Goal: Task Accomplishment & Management: Use online tool/utility

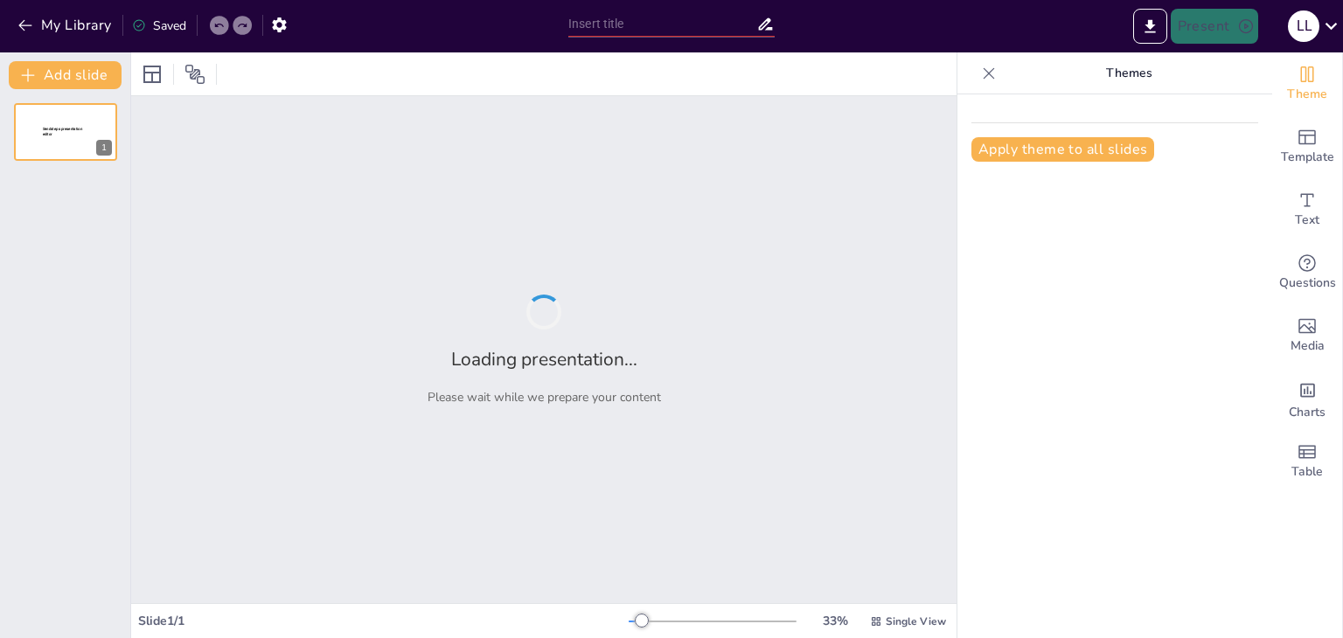
type input "Entre Cartas y Recuerdos: La Vida de un Soldado Ficticio"
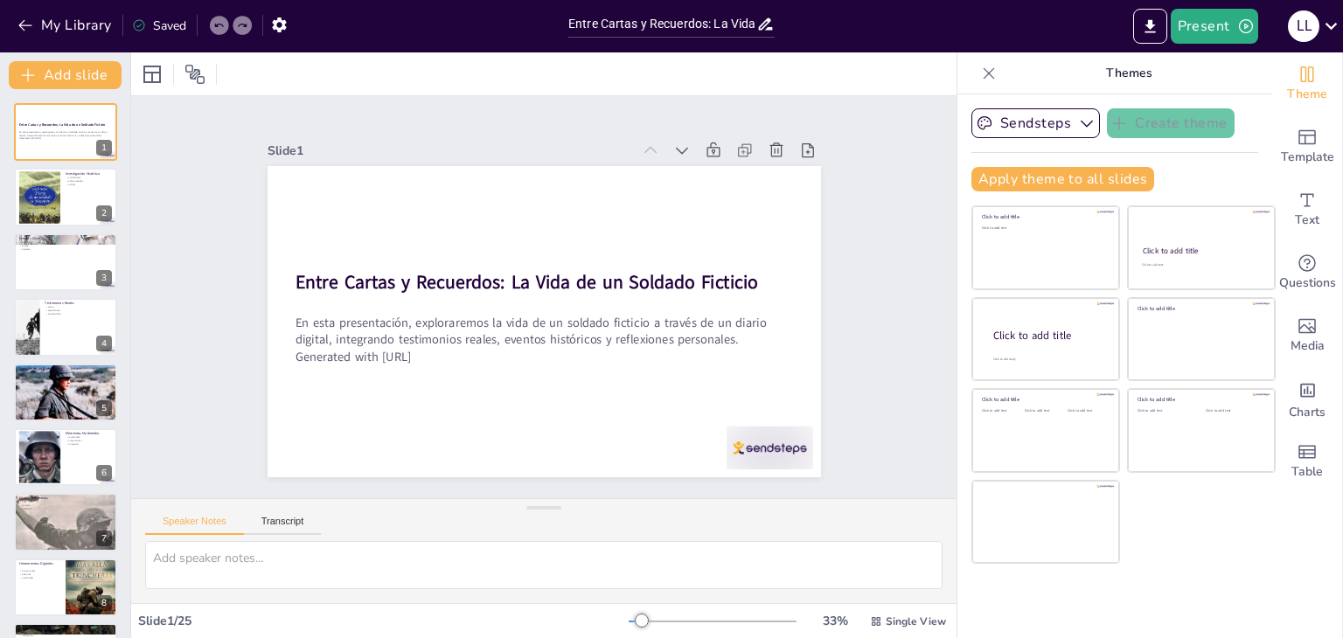
checkbox input "true"
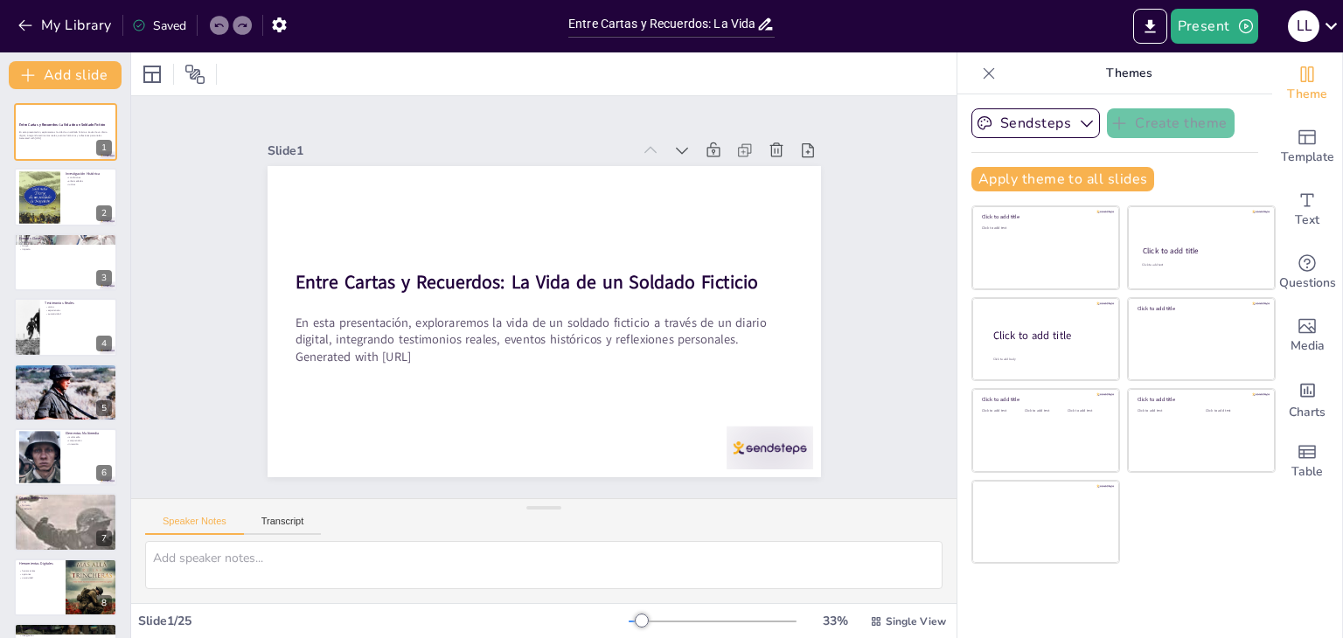
checkbox input "true"
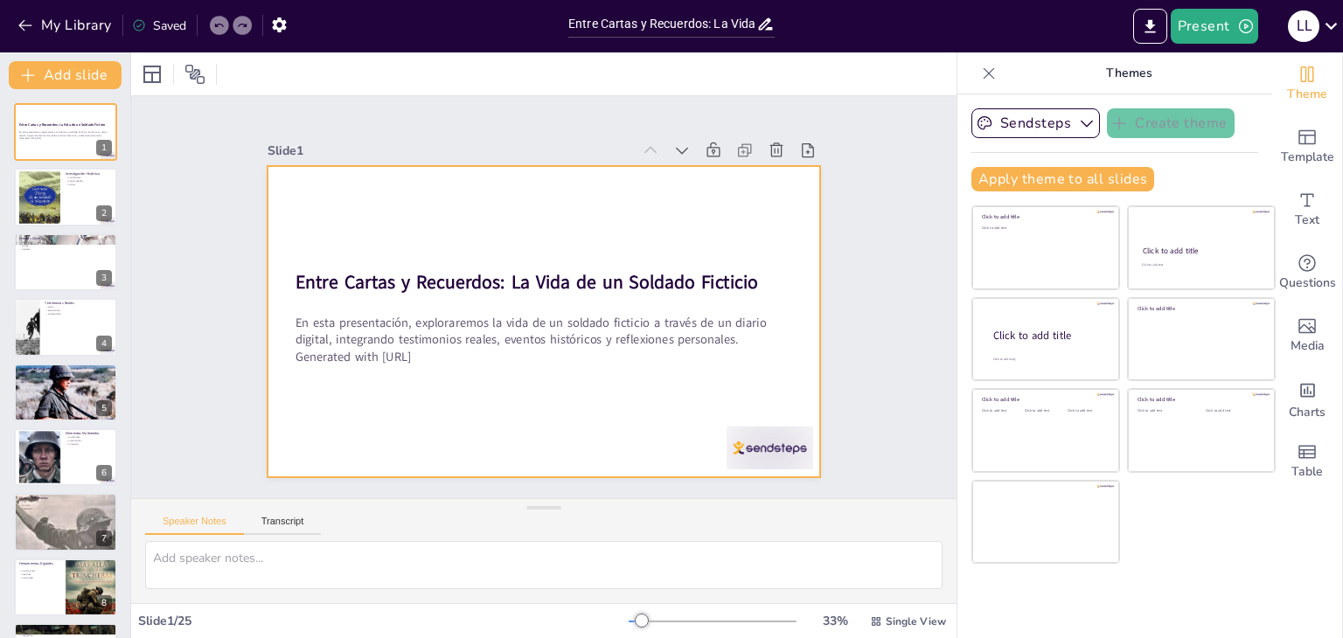
checkbox input "true"
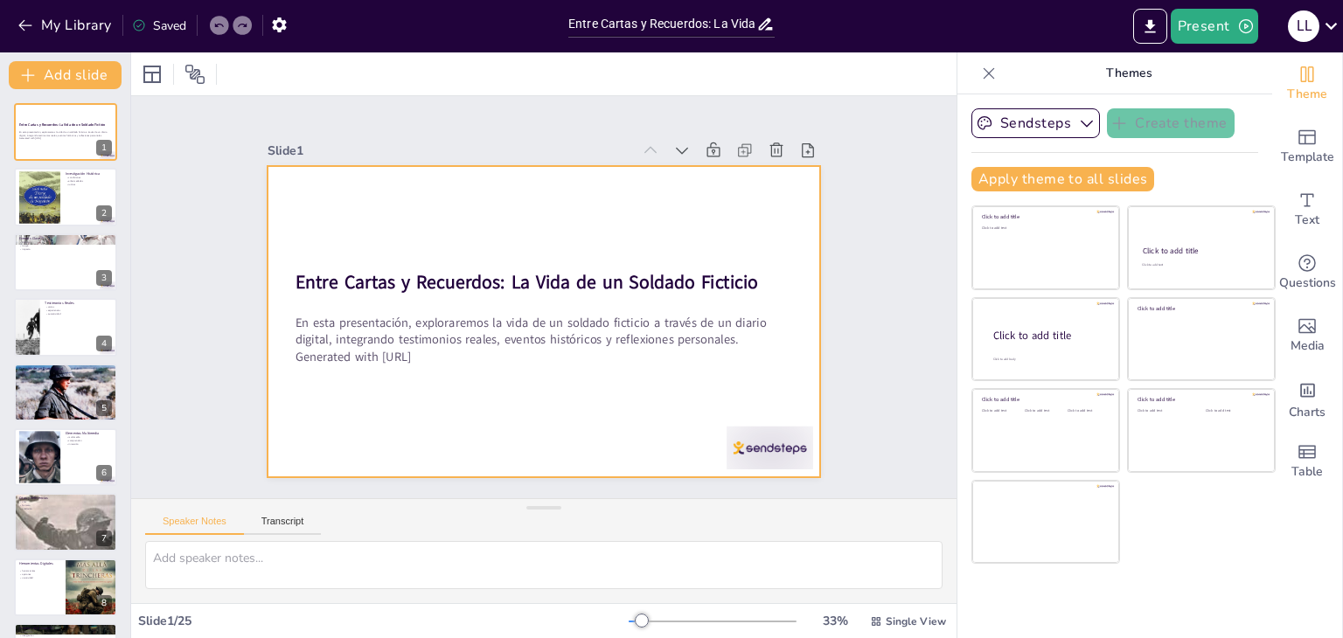
checkbox input "true"
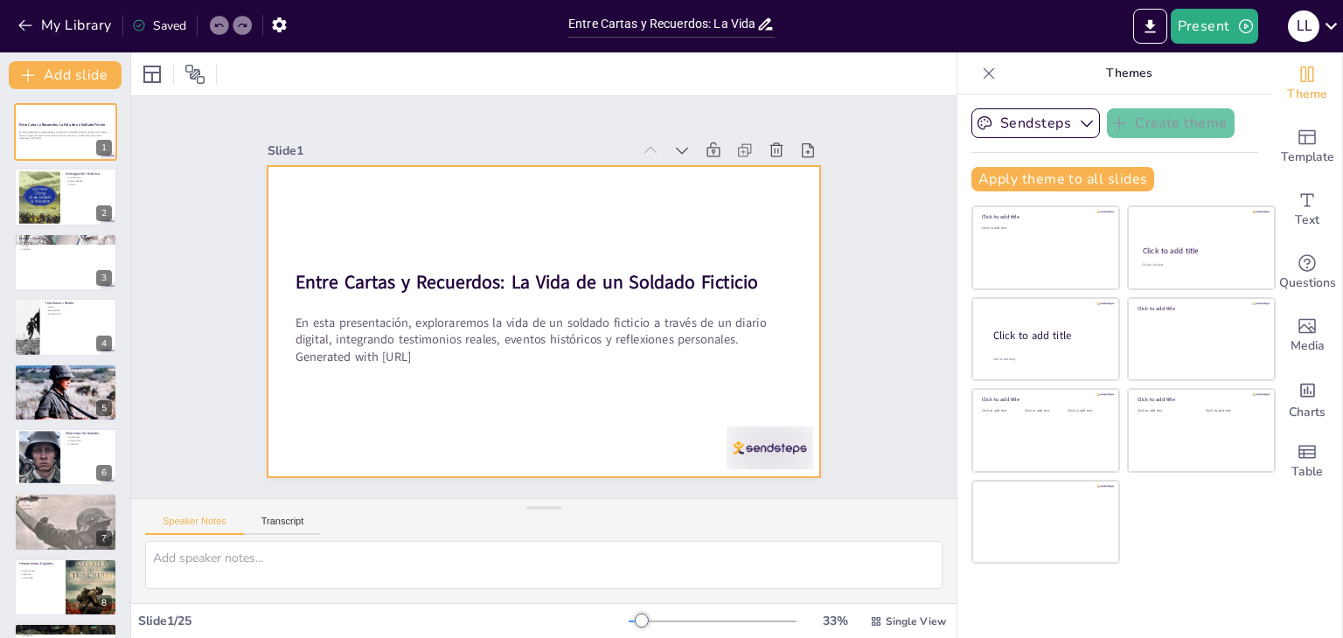
checkbox input "true"
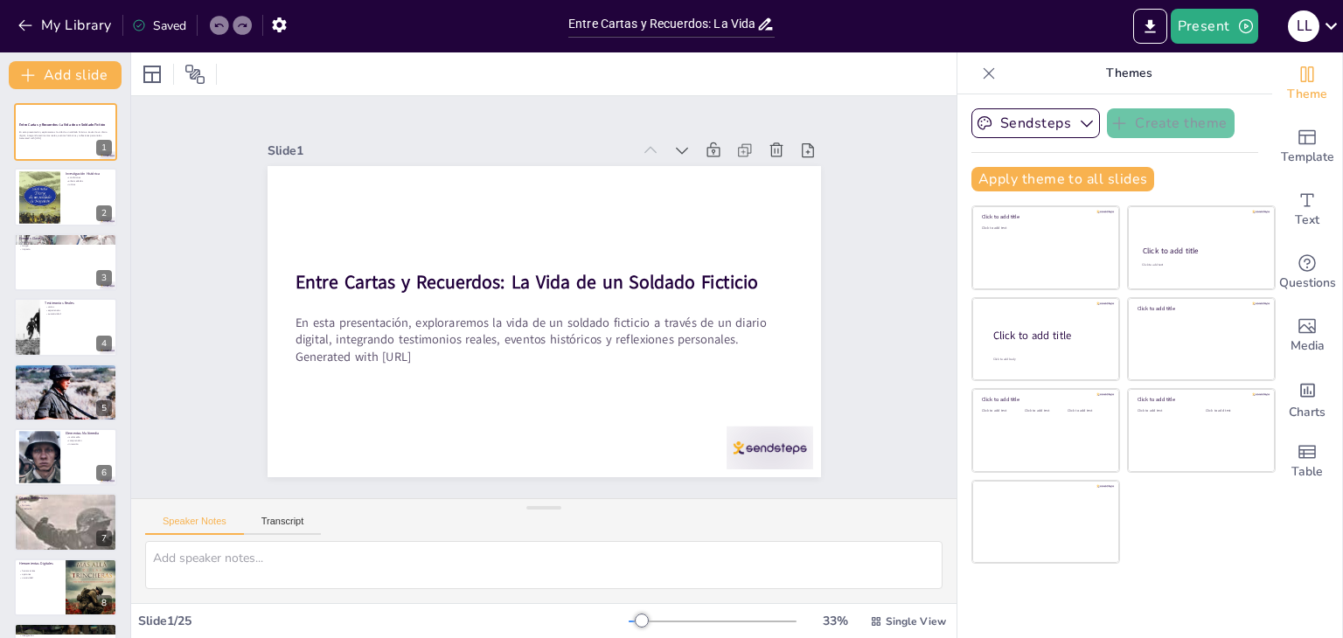
checkbox input "true"
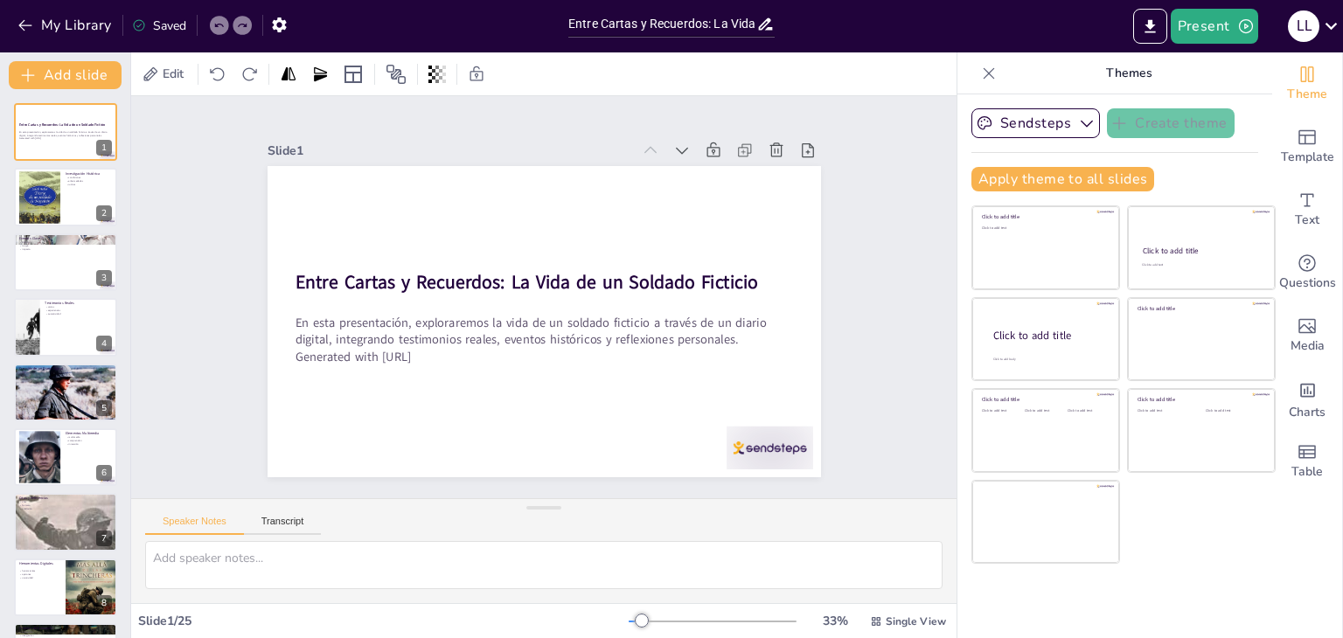
checkbox input "true"
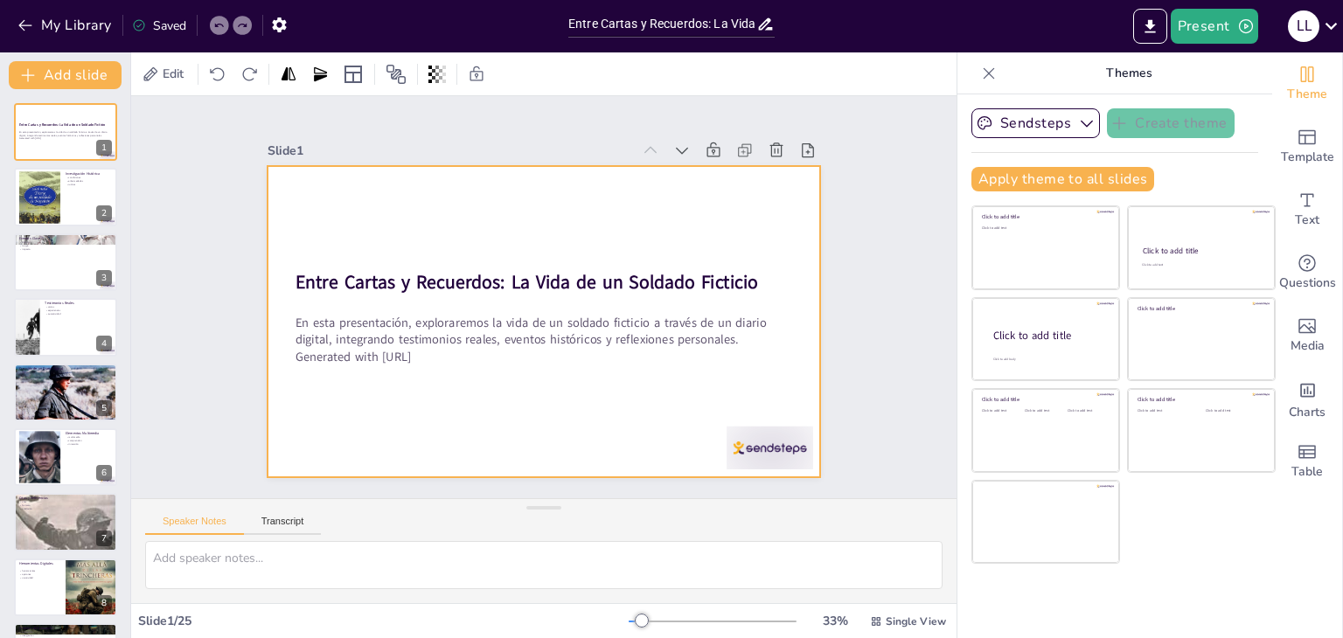
checkbox input "true"
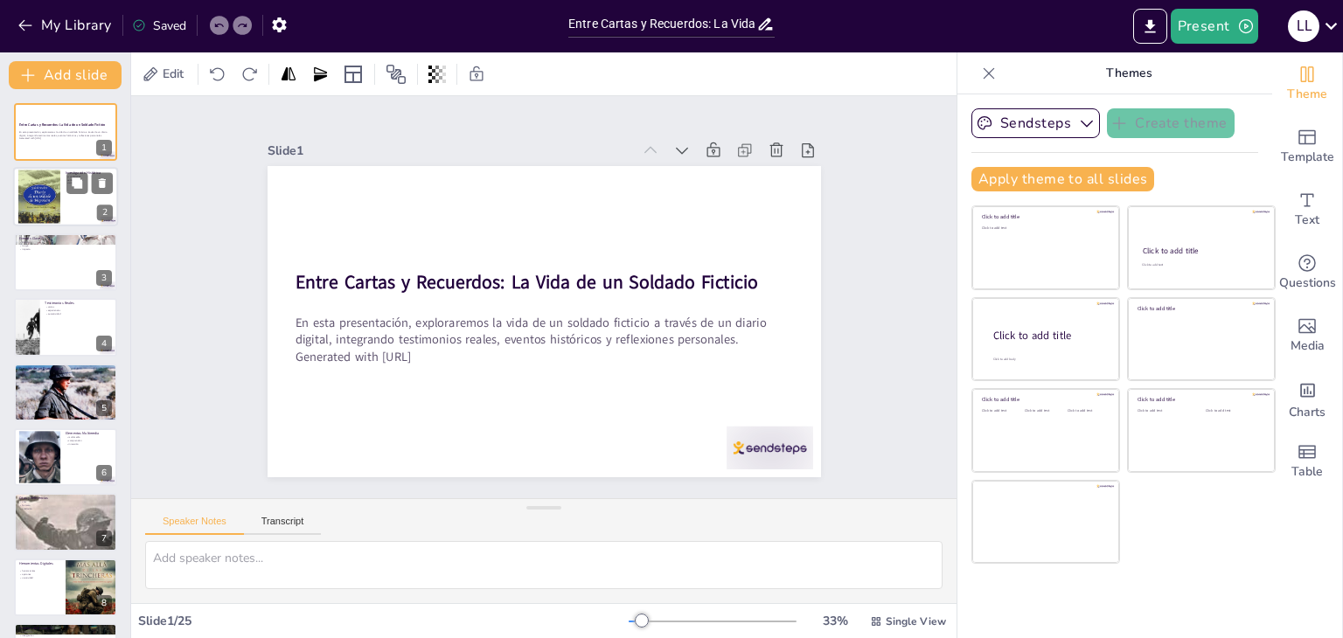
checkbox input "true"
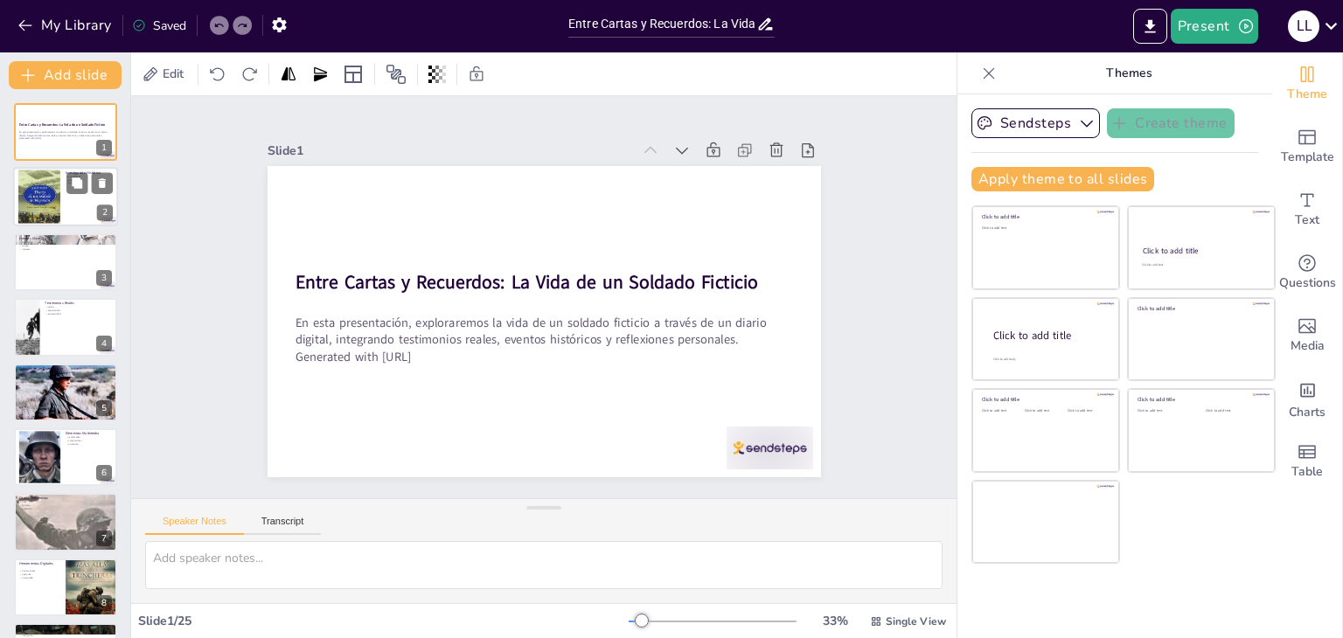
click at [77, 202] on div at bounding box center [65, 197] width 105 height 59
checkbox input "true"
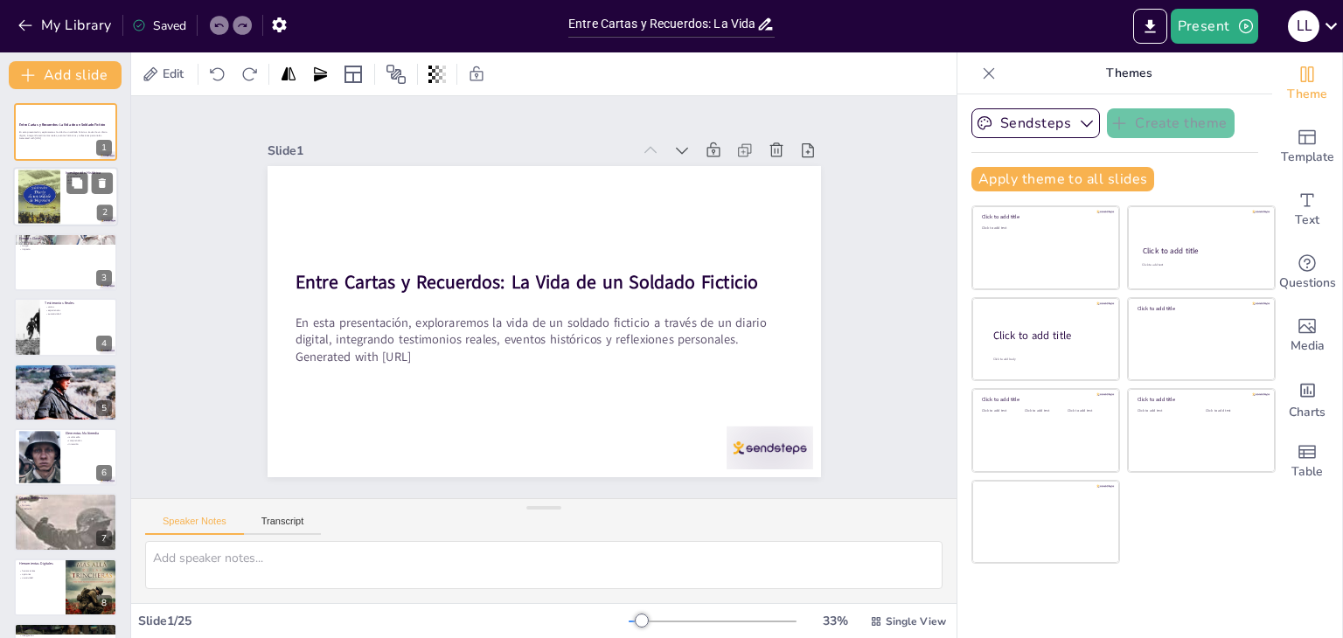
checkbox input "true"
type textarea "La vida en las trincheras era extremadamente dura, con enfermedades y condicion…"
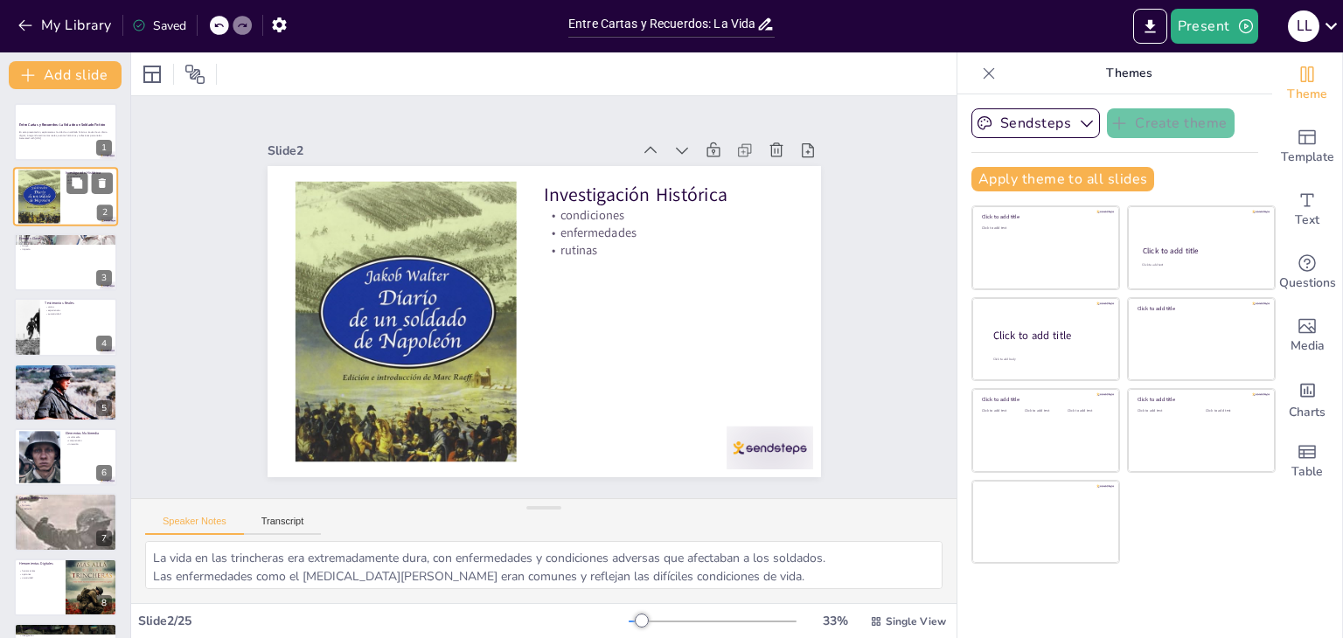
checkbox input "true"
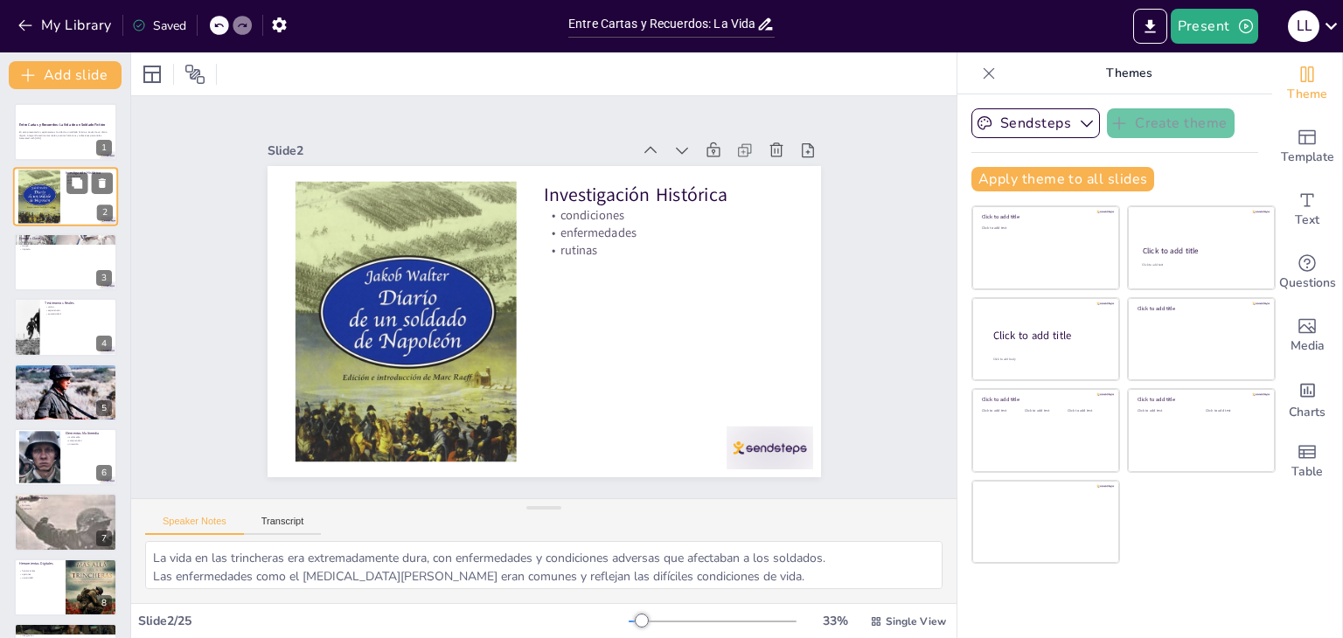
checkbox input "true"
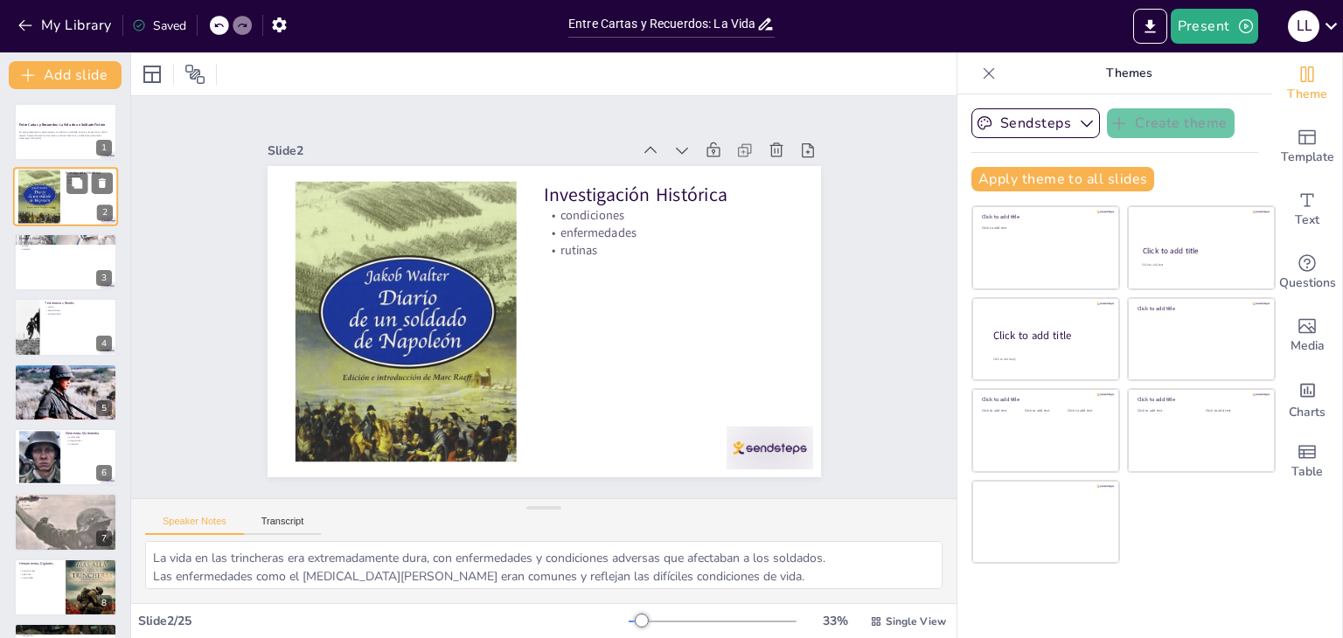
checkbox input "true"
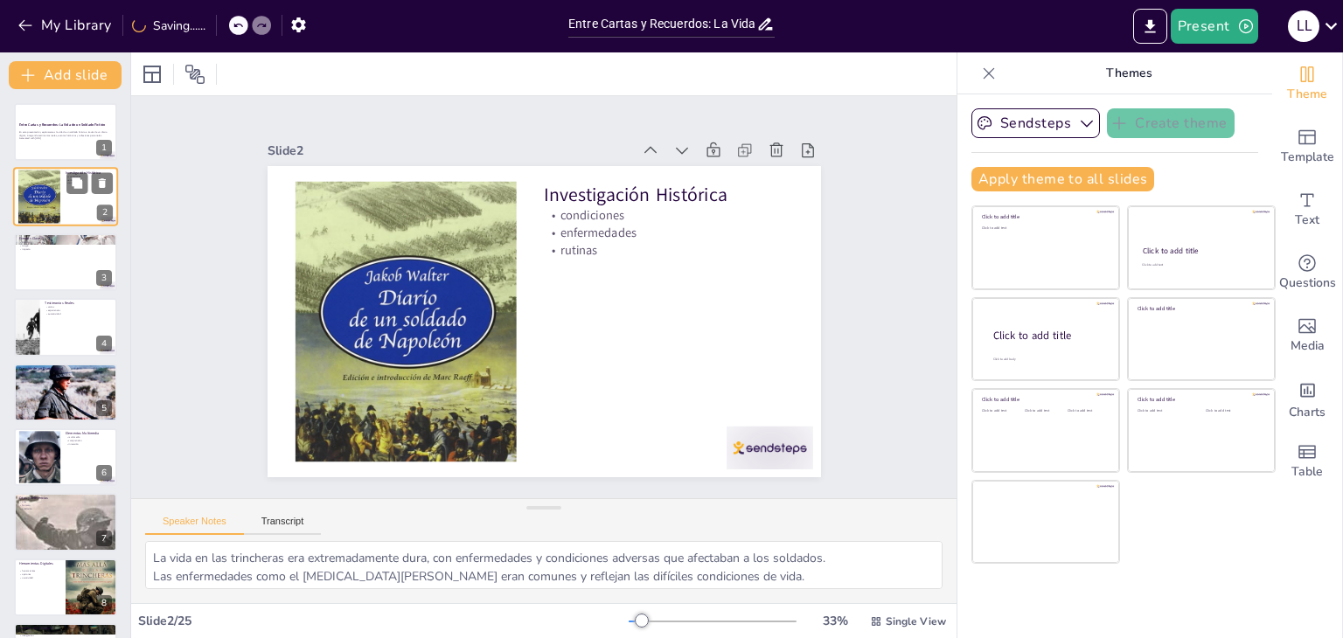
checkbox input "true"
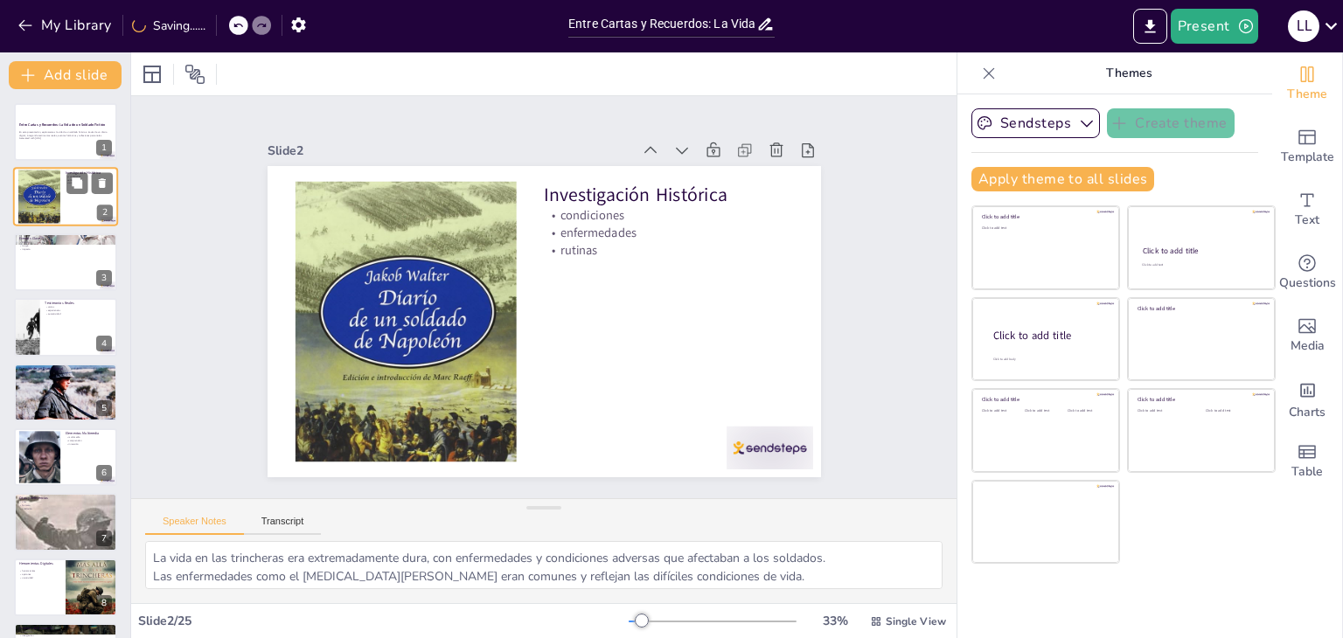
checkbox input "true"
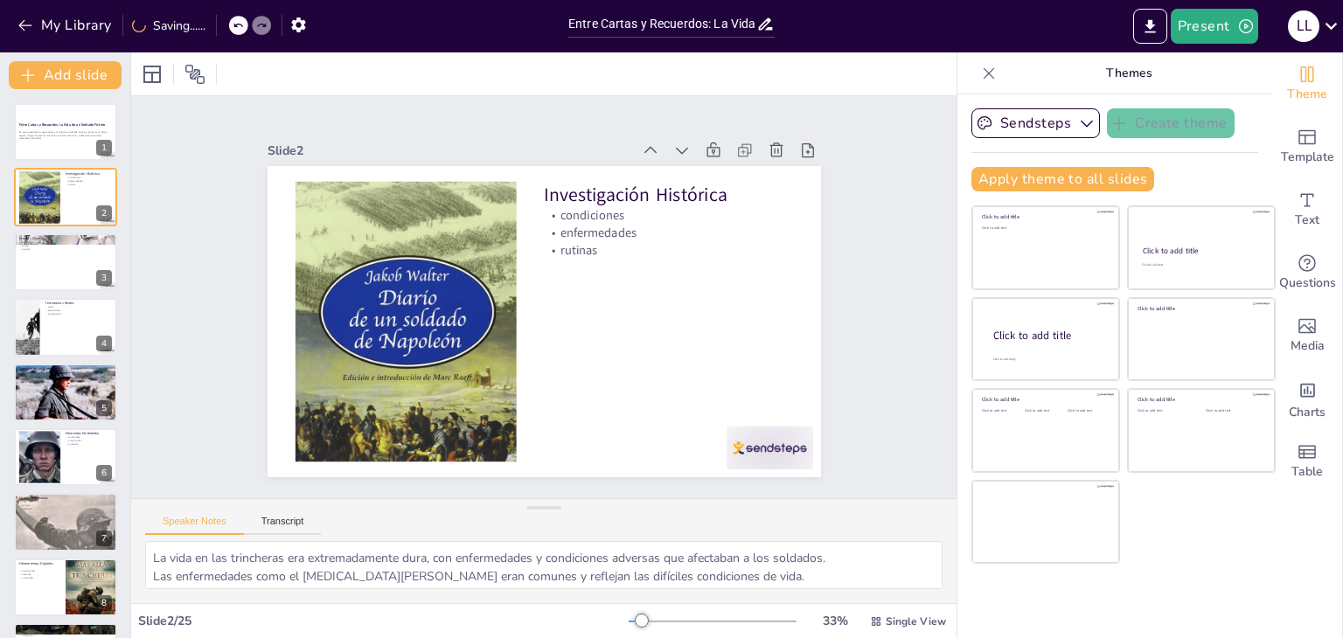
checkbox input "true"
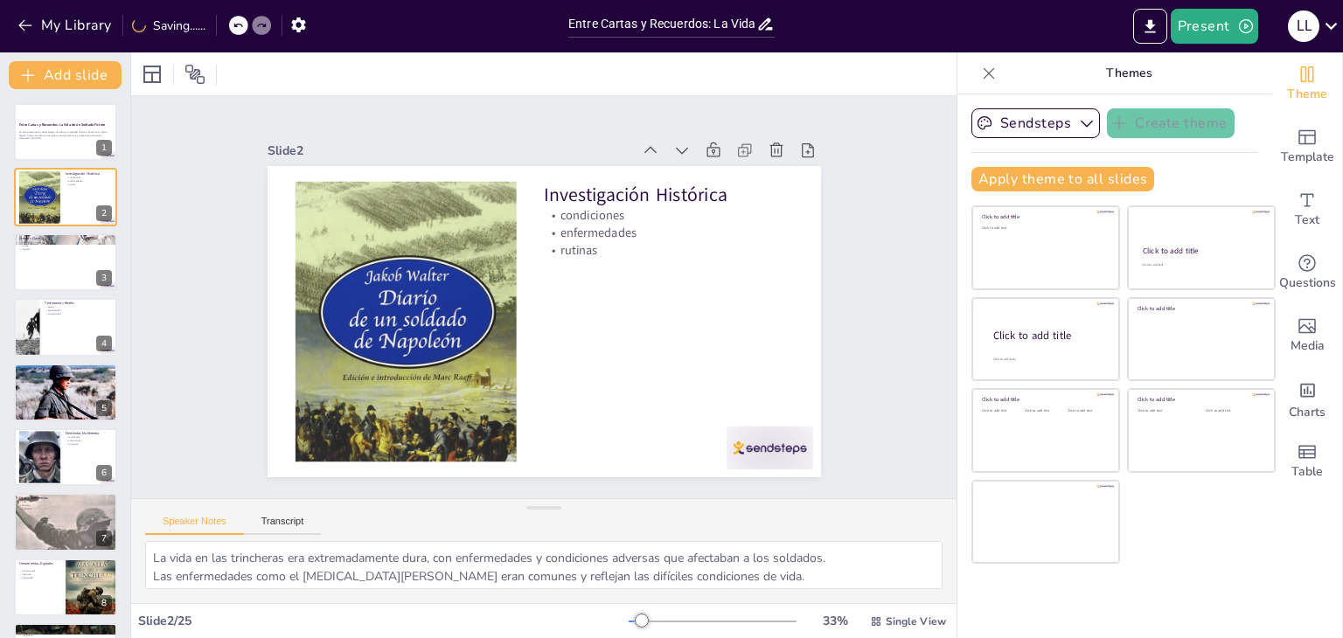
checkbox input "true"
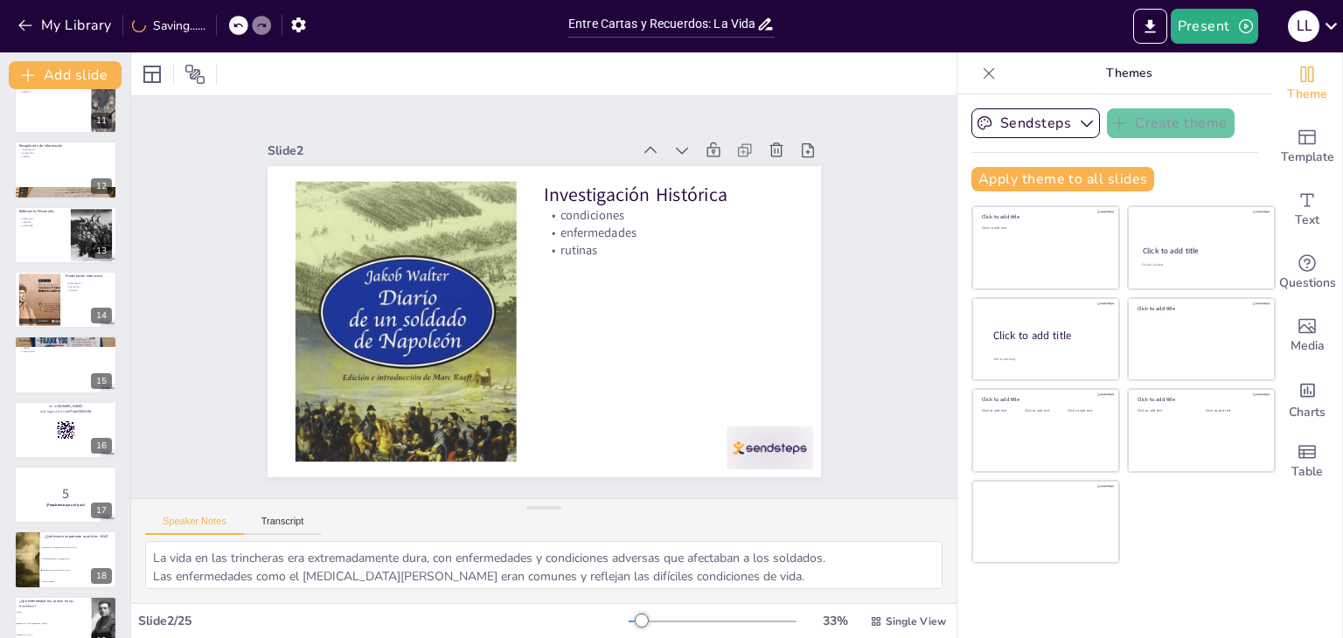
scroll to position [724, 0]
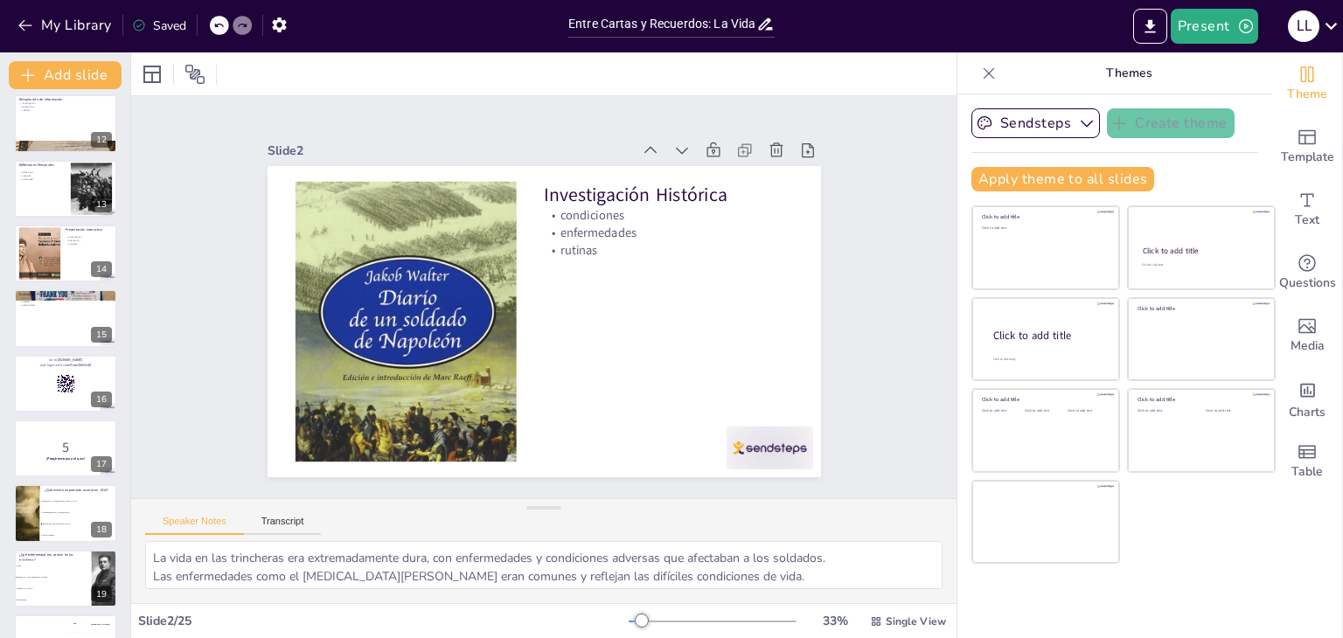
checkbox input "true"
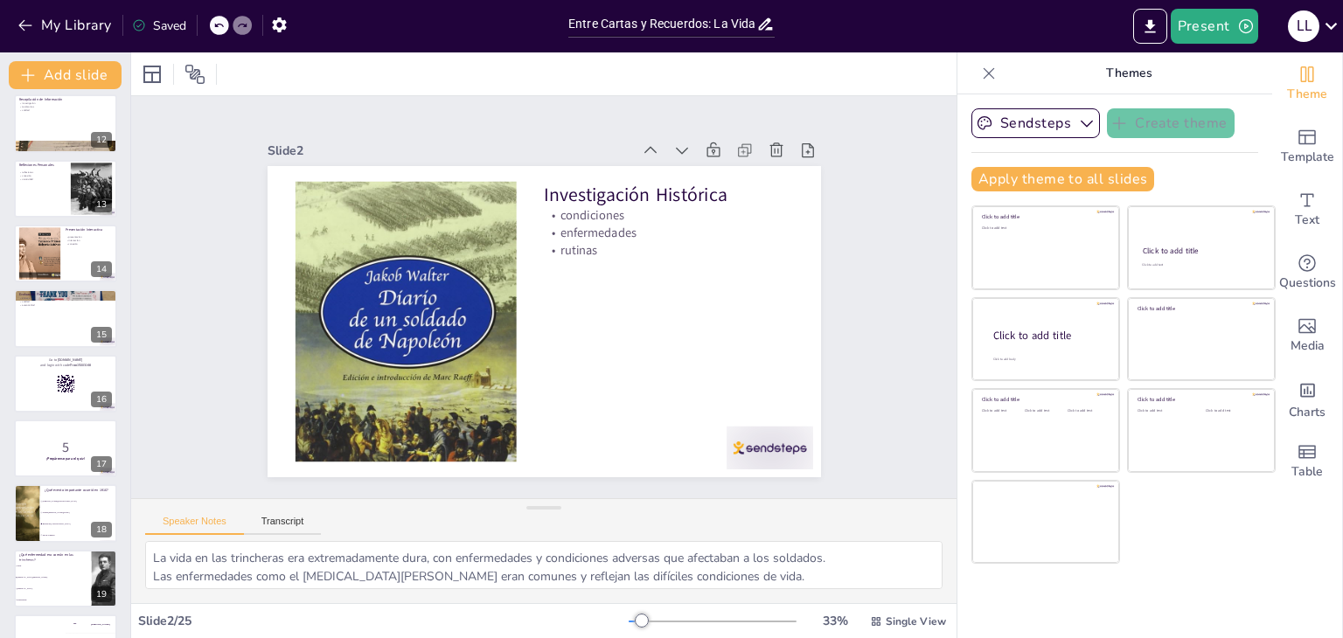
checkbox input "true"
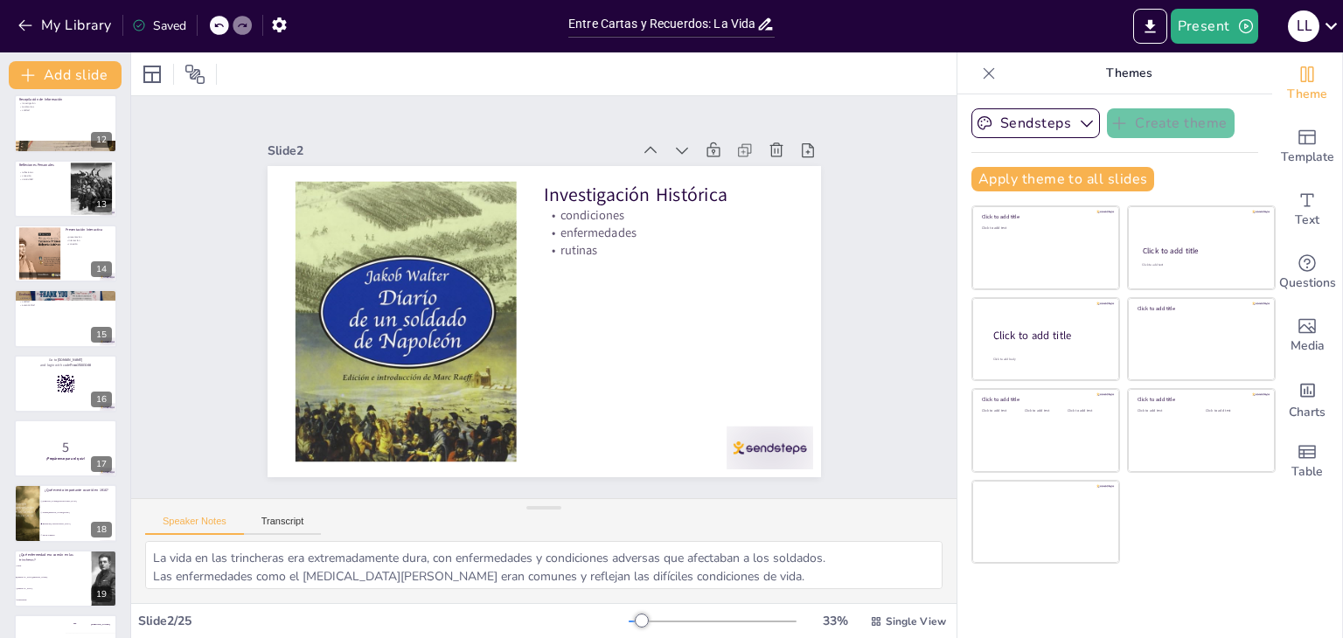
checkbox input "true"
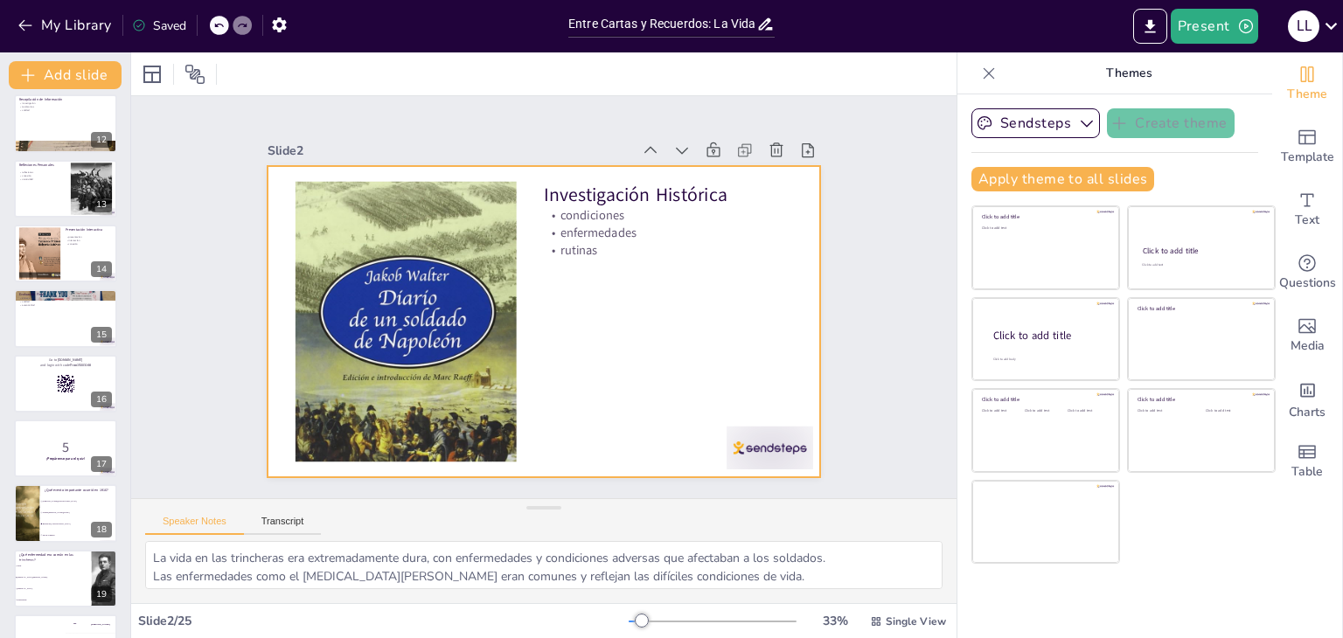
checkbox input "true"
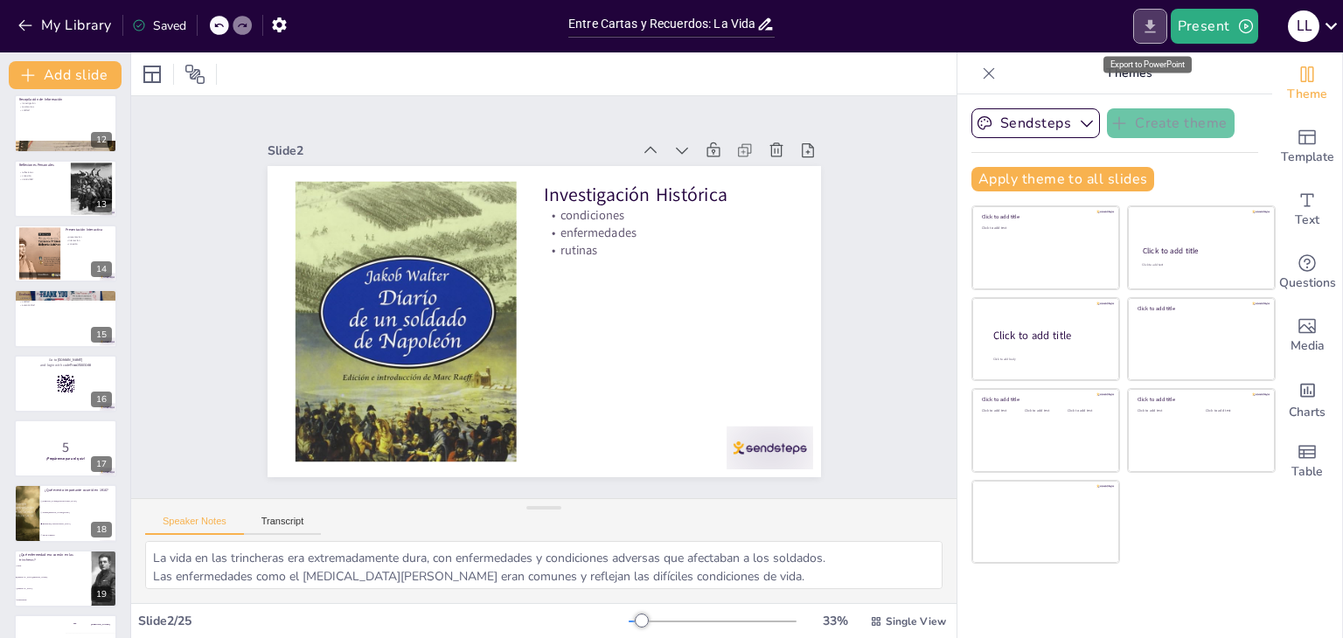
click at [1144, 43] on button "Export to PowerPoint" at bounding box center [1150, 26] width 34 height 35
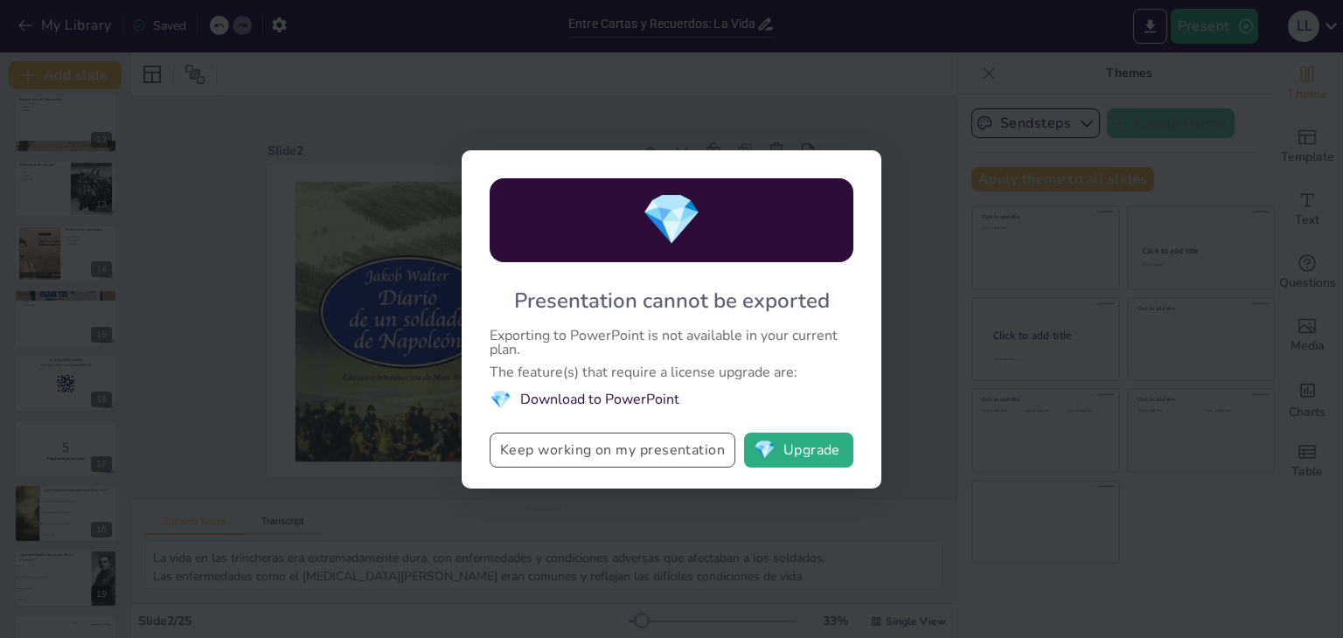
click at [672, 443] on button "Keep working on my presentation" at bounding box center [613, 450] width 246 height 35
checkbox input "true"
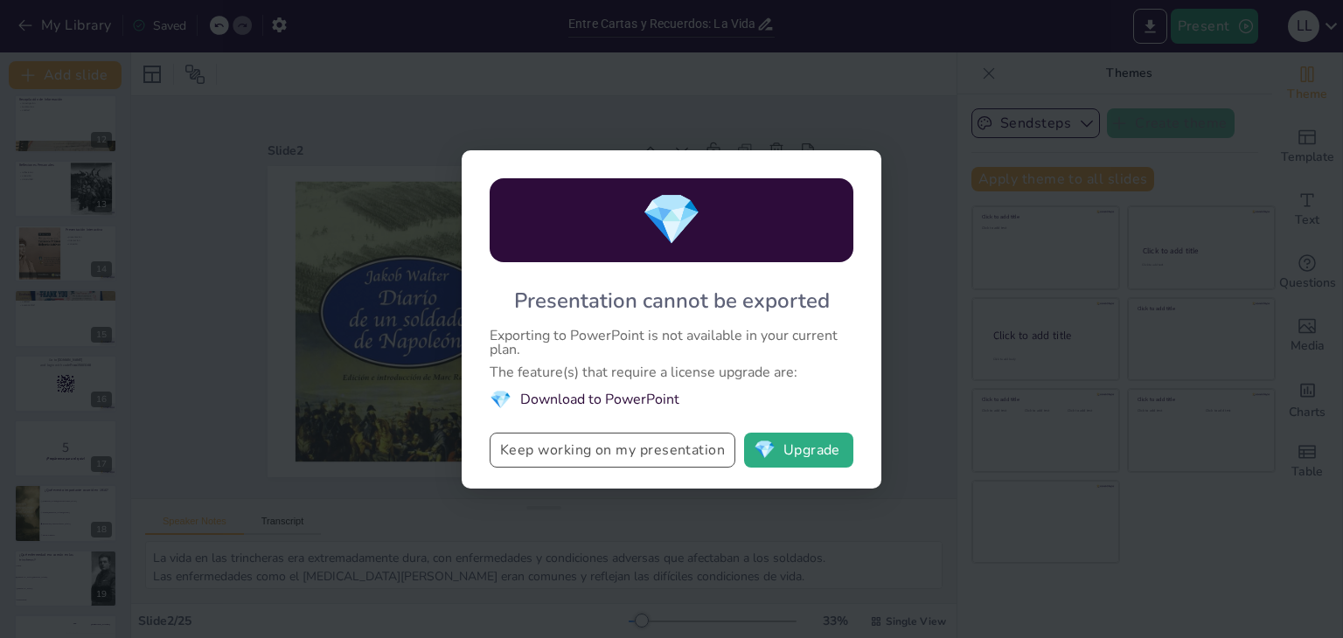
checkbox input "true"
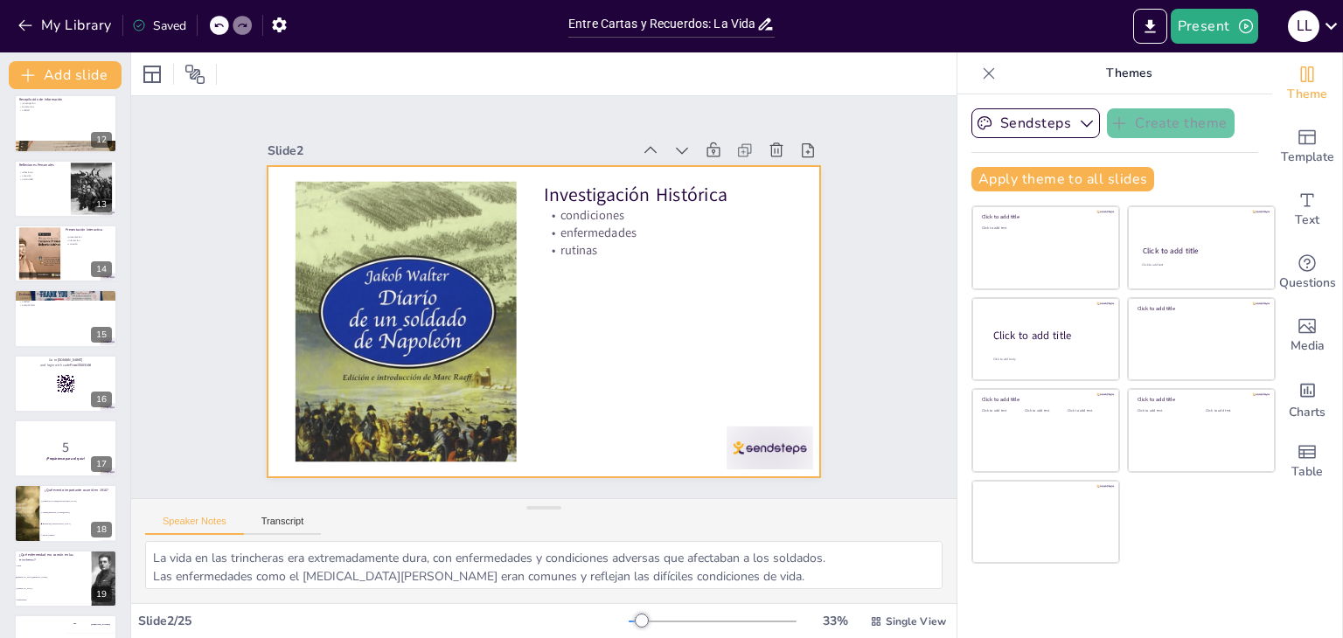
checkbox input "true"
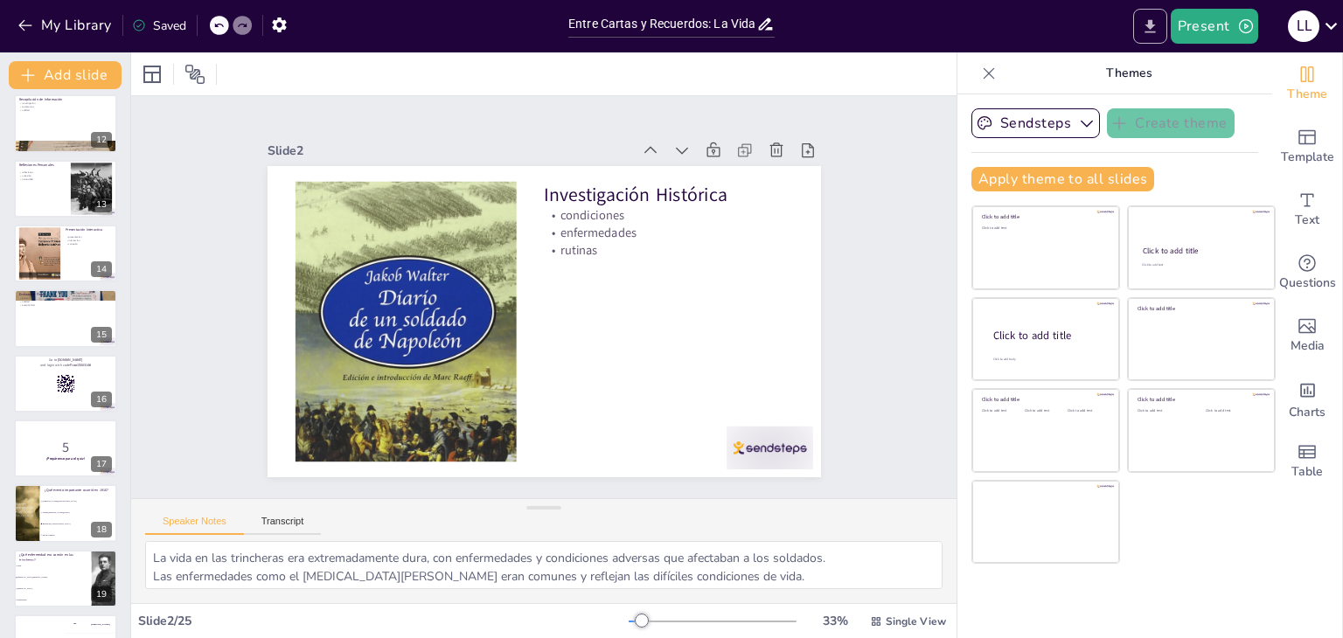
click at [1142, 21] on icon "Export to PowerPoint" at bounding box center [1150, 26] width 18 height 18
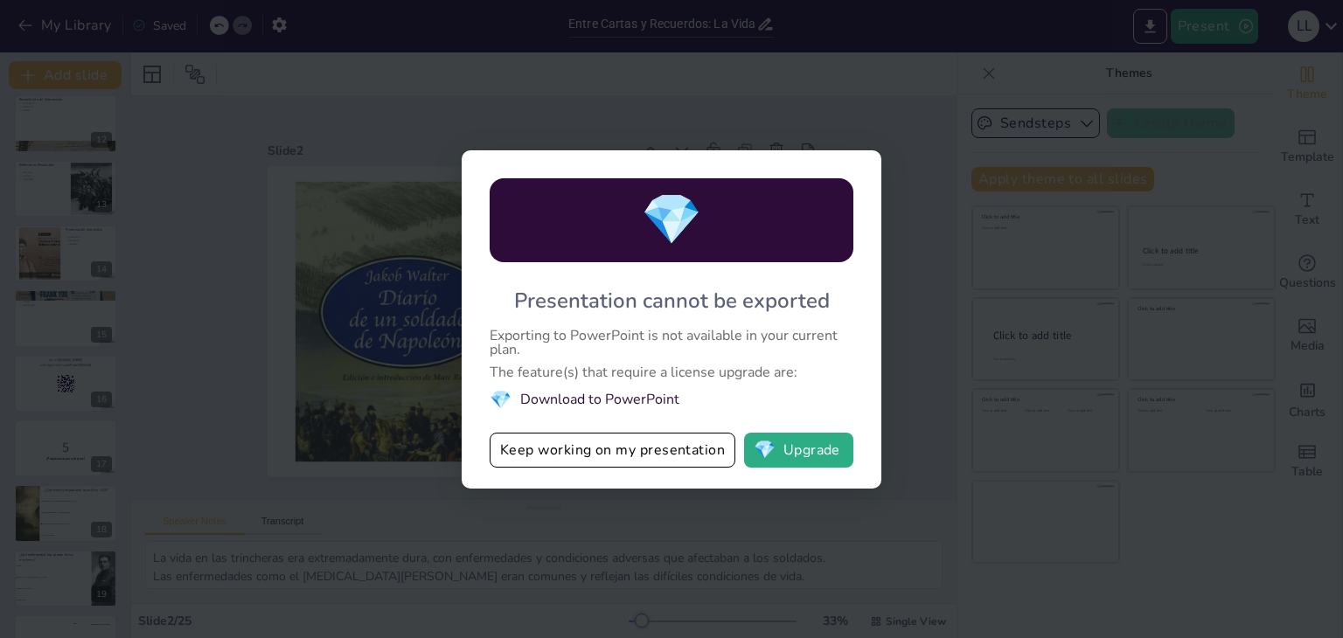
click at [978, 31] on div "💎 Presentation cannot be exported Exporting to PowerPoint is not available in y…" at bounding box center [671, 319] width 1343 height 638
click at [591, 396] on li "💎 Download to PowerPoint" at bounding box center [672, 400] width 364 height 24
click at [995, 98] on div "💎 Presentation cannot be exported Exporting to PowerPoint is not available in y…" at bounding box center [671, 319] width 1343 height 638
click at [619, 454] on button "Keep working on my presentation" at bounding box center [613, 450] width 246 height 35
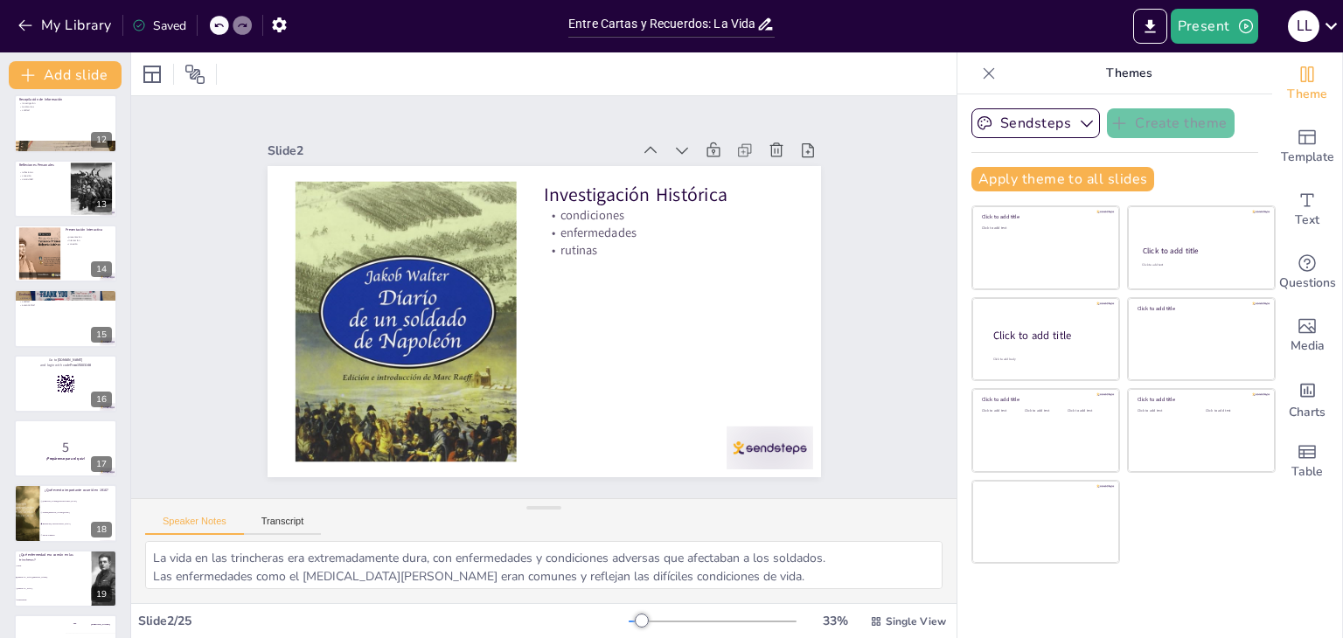
checkbox input "true"
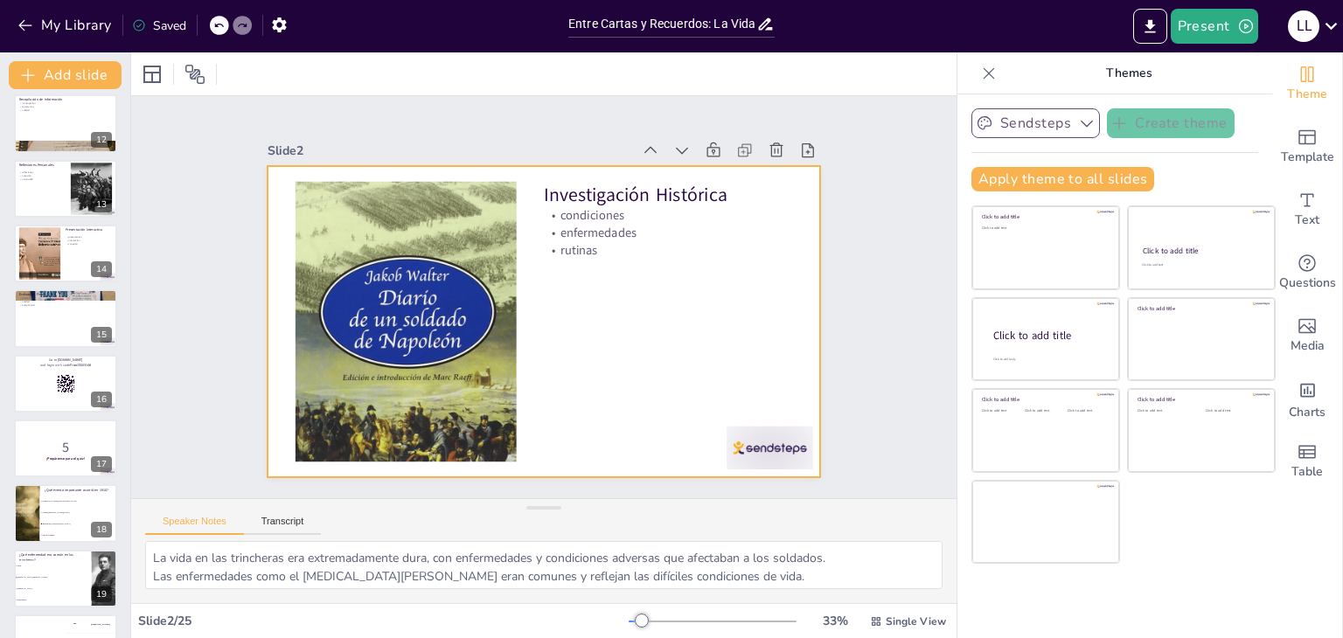
checkbox input "true"
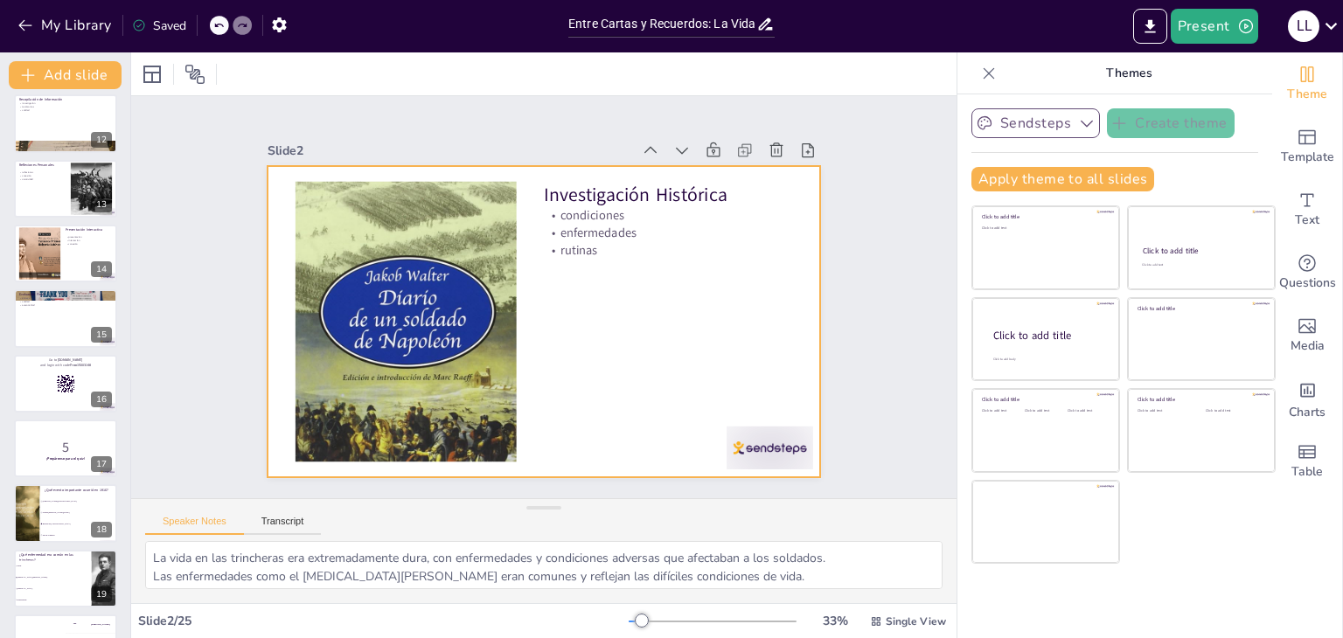
checkbox input "true"
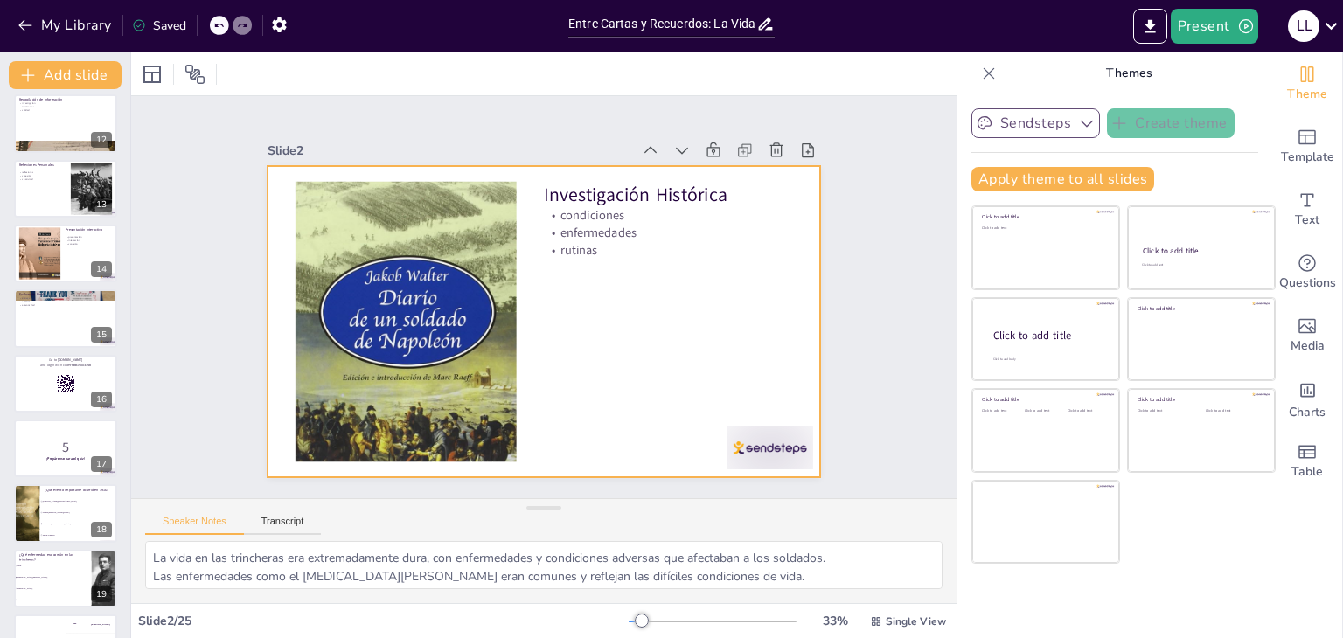
checkbox input "true"
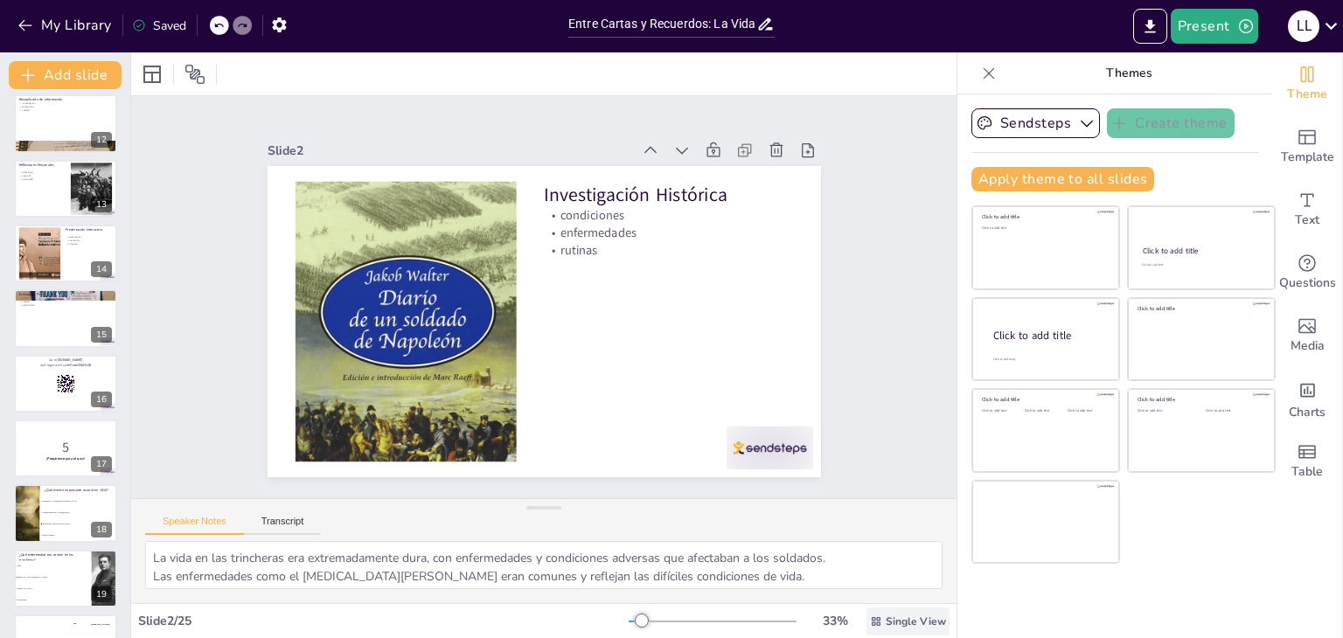
checkbox input "true"
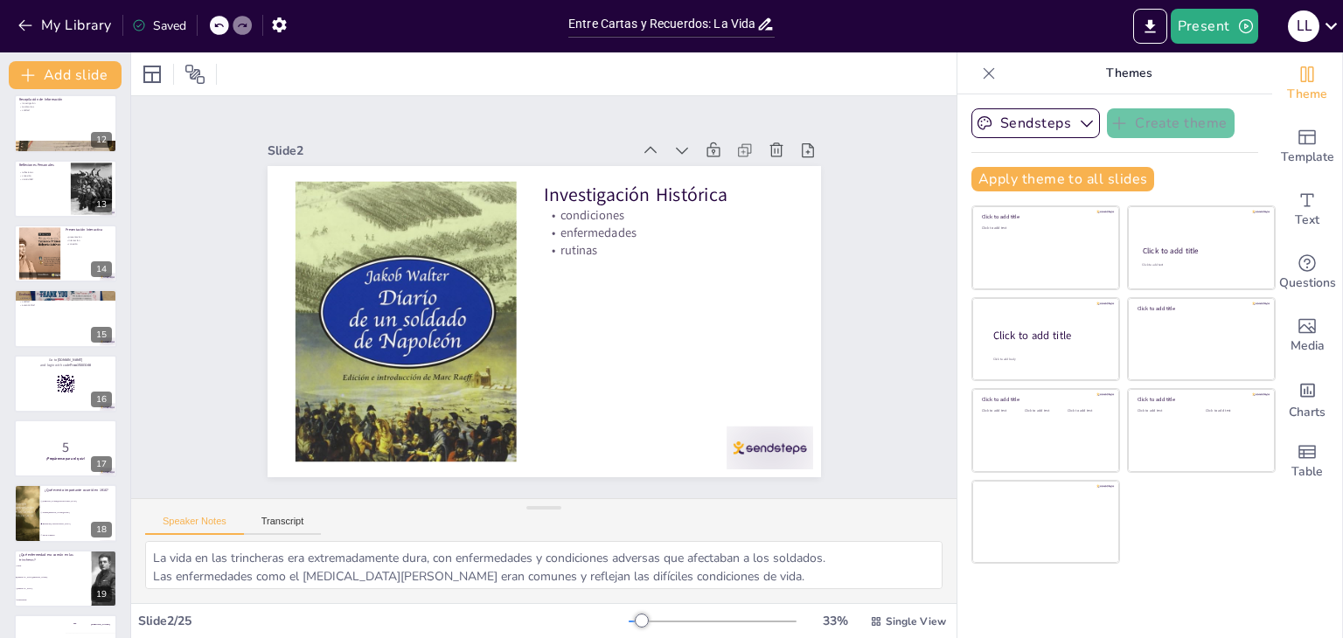
checkbox input "true"
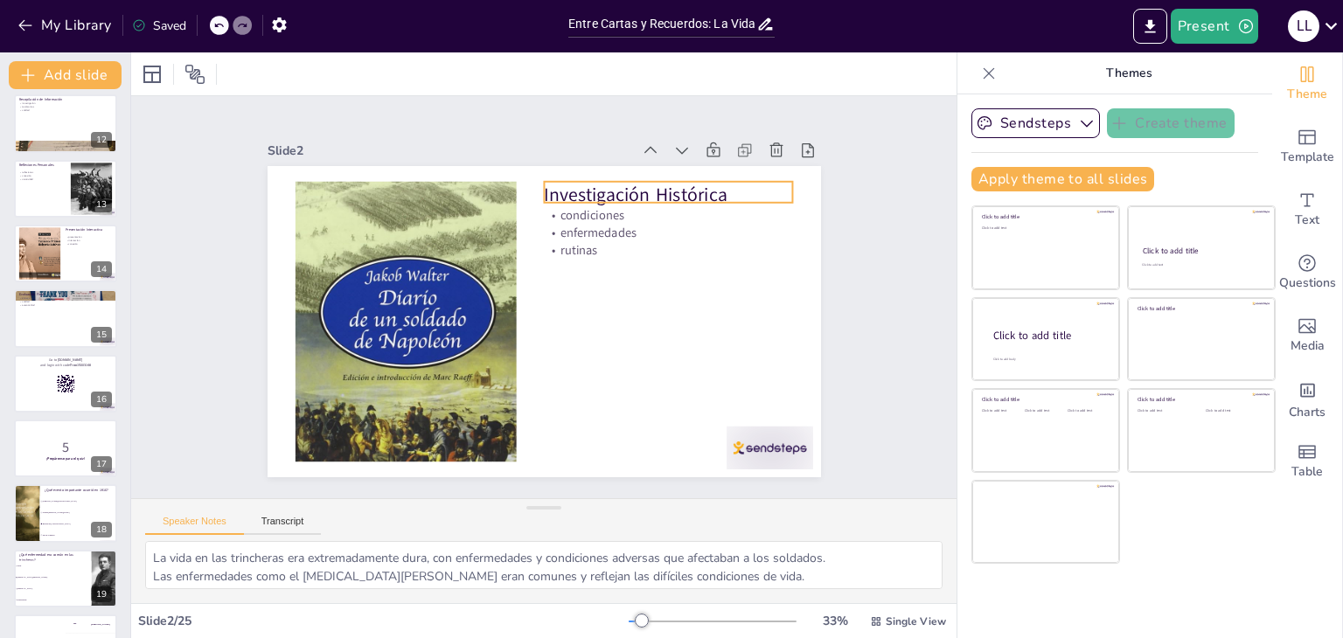
checkbox input "true"
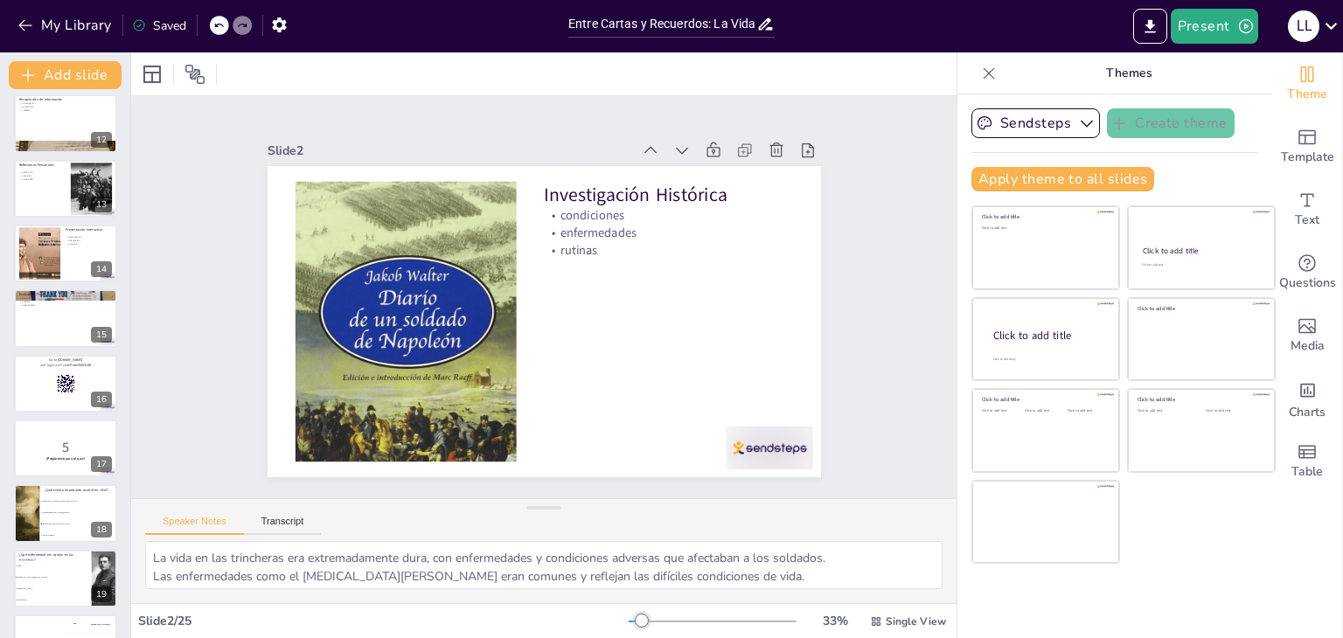
checkbox input "true"
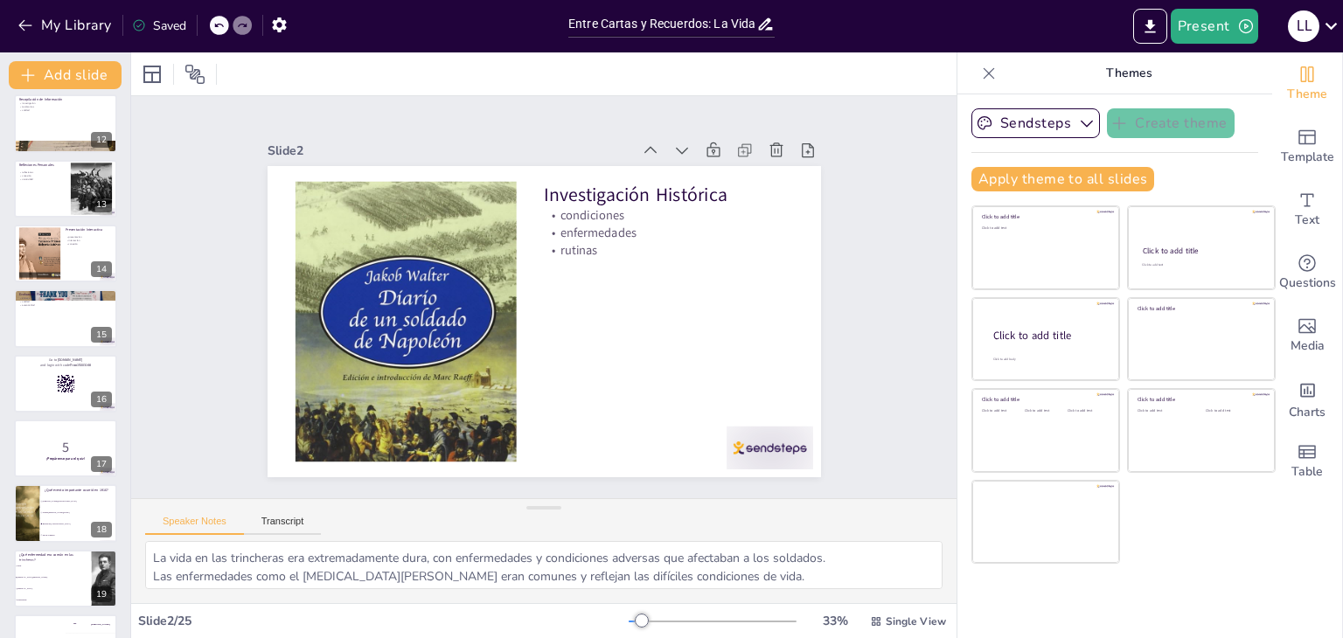
checkbox input "true"
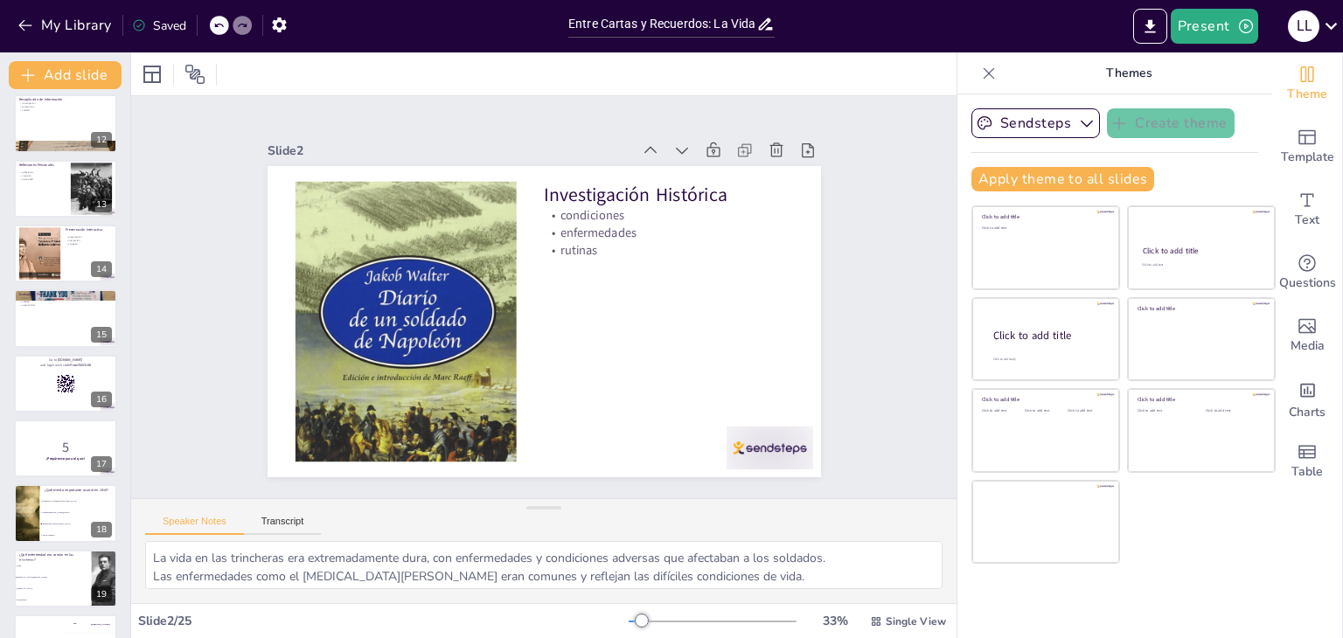
checkbox input "true"
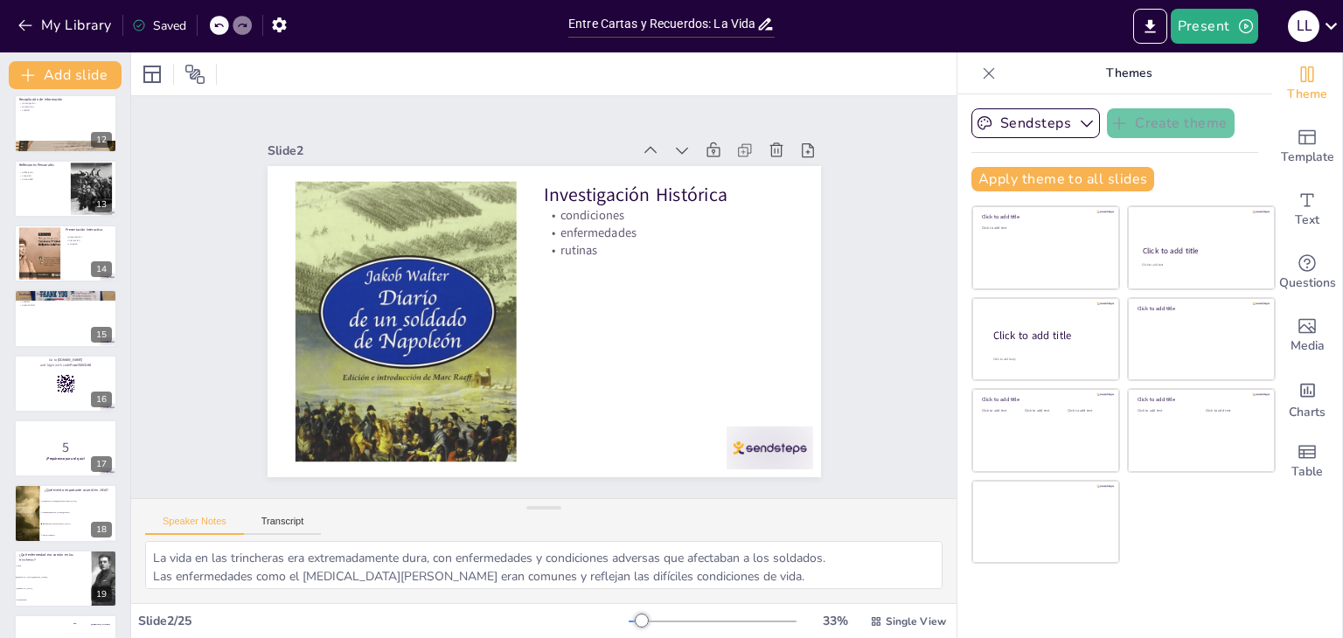
checkbox input "true"
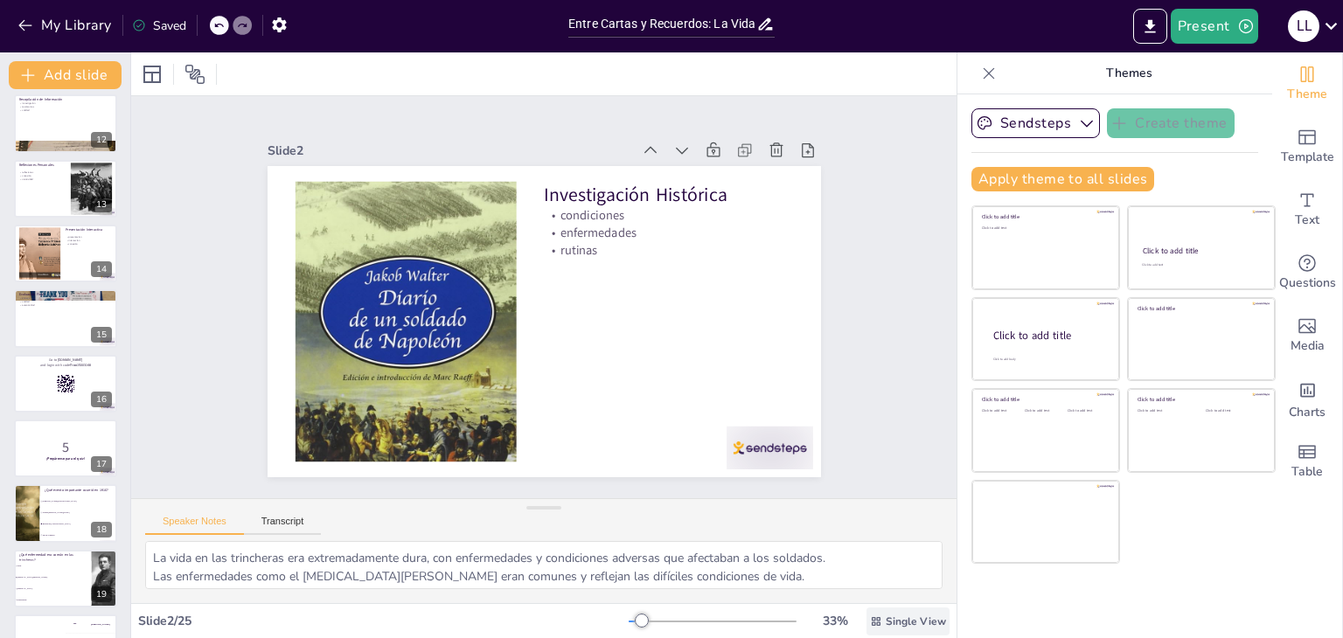
checkbox input "true"
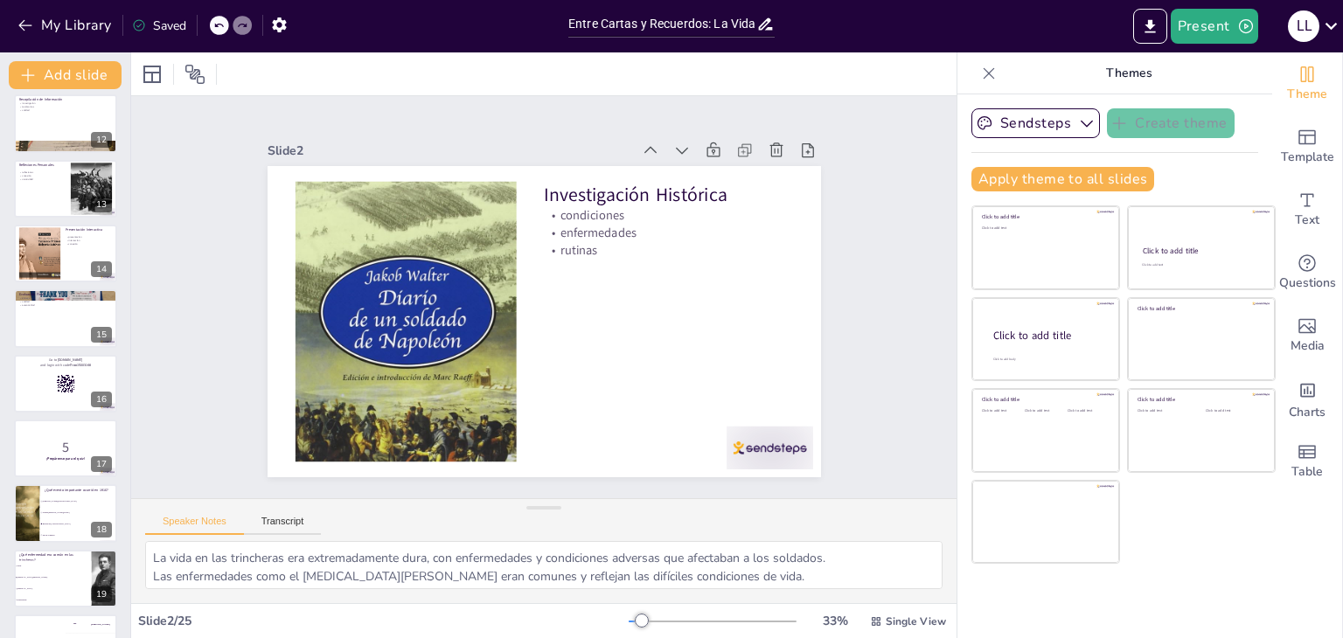
checkbox input "true"
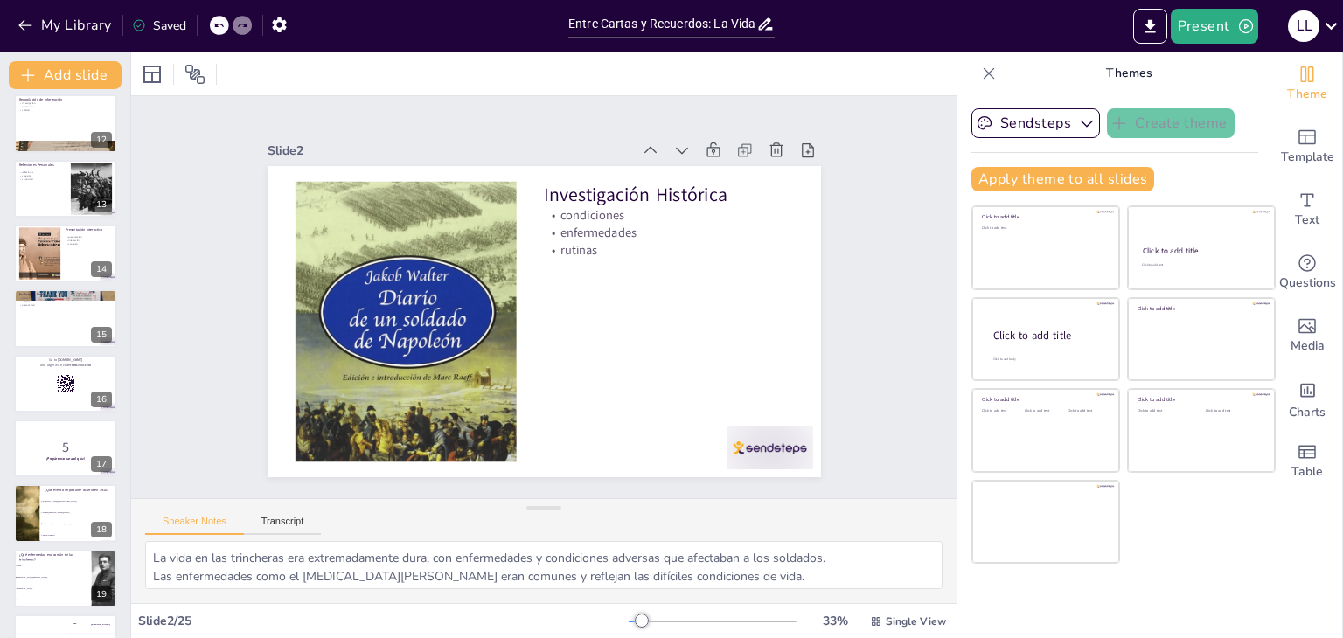
checkbox input "true"
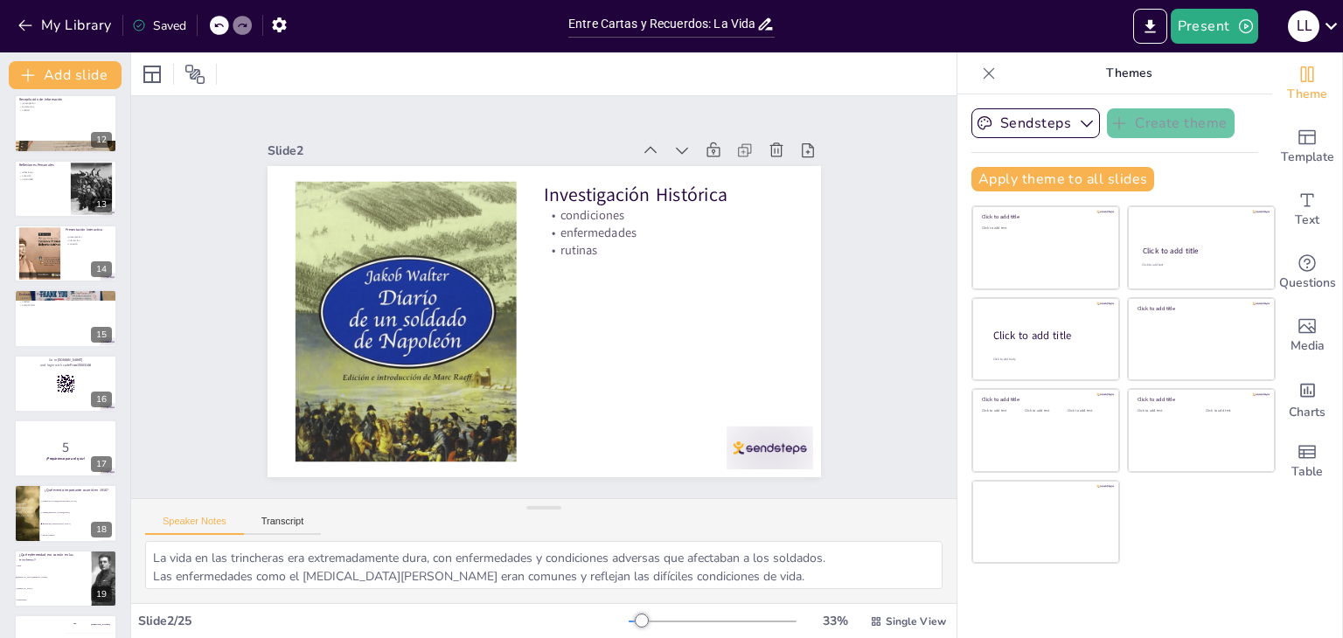
checkbox input "true"
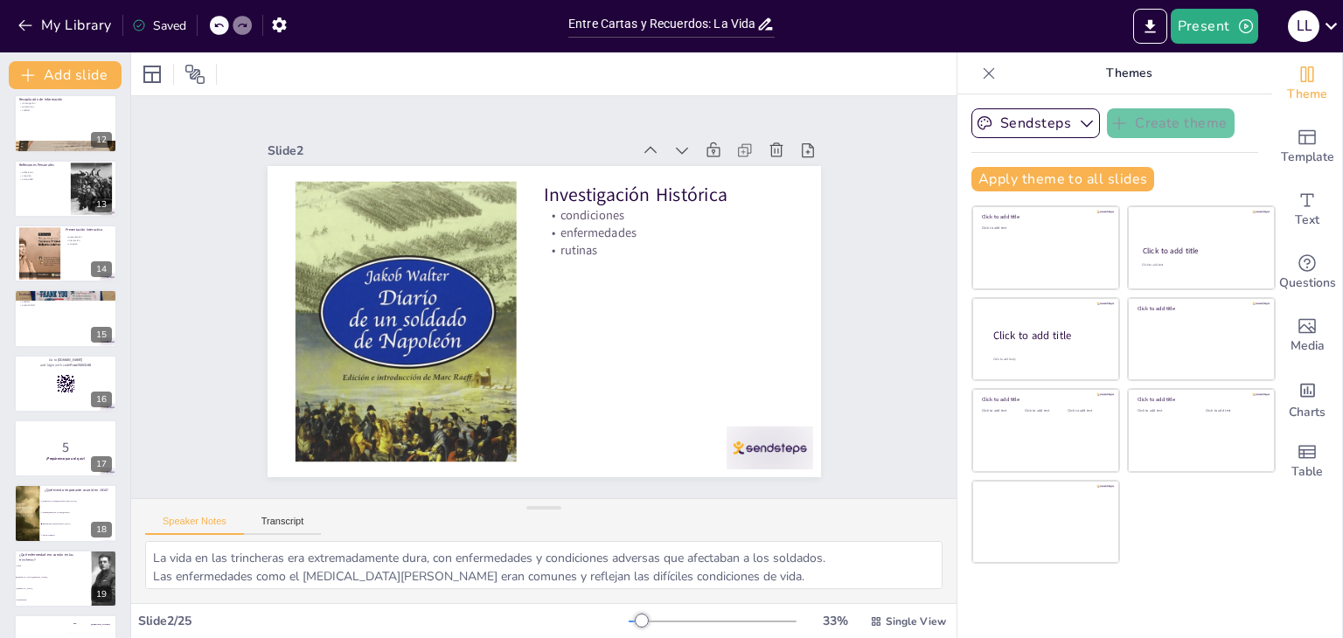
checkbox input "true"
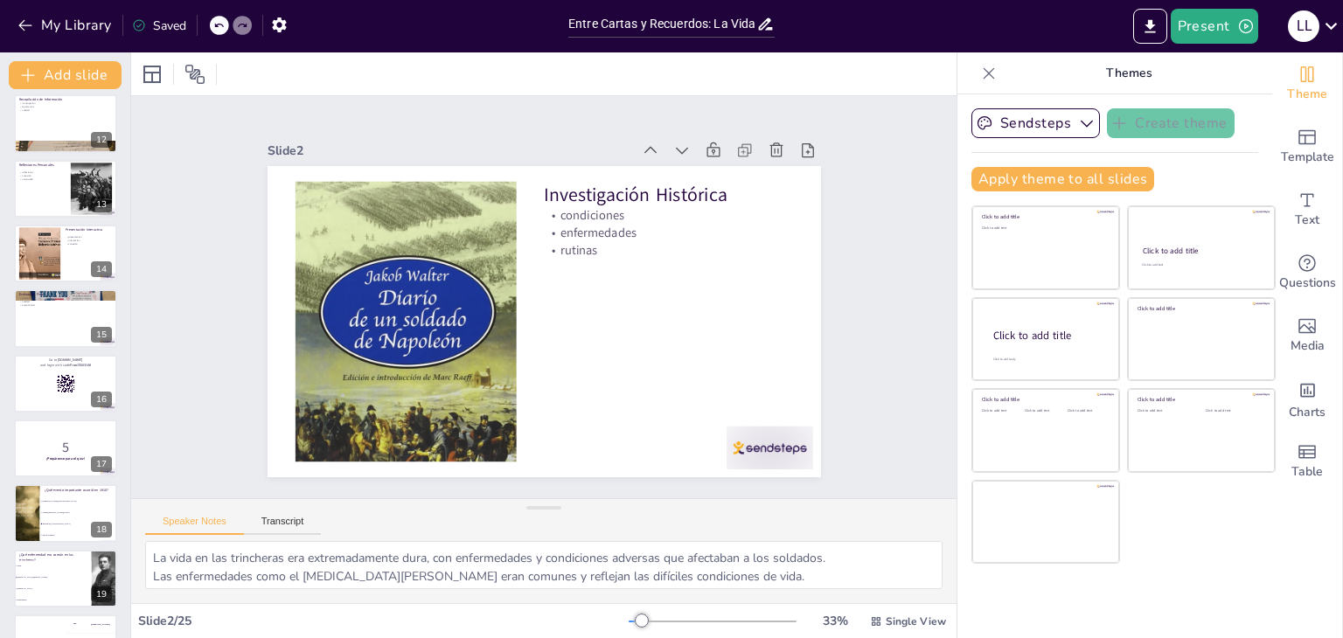
checkbox input "true"
